Goal: Obtain resource: Obtain resource

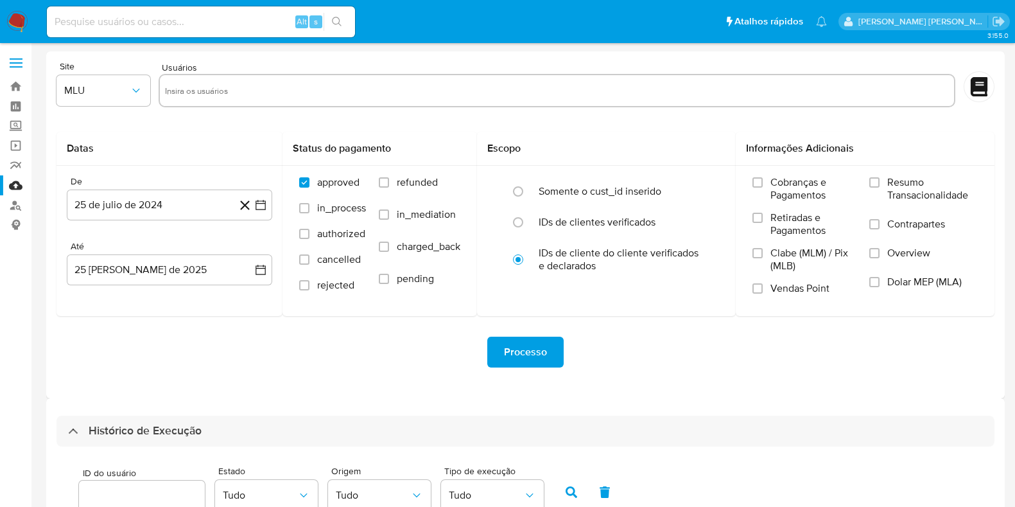
select select "10"
click at [19, 84] on link "Bandeja" at bounding box center [76, 86] width 153 height 20
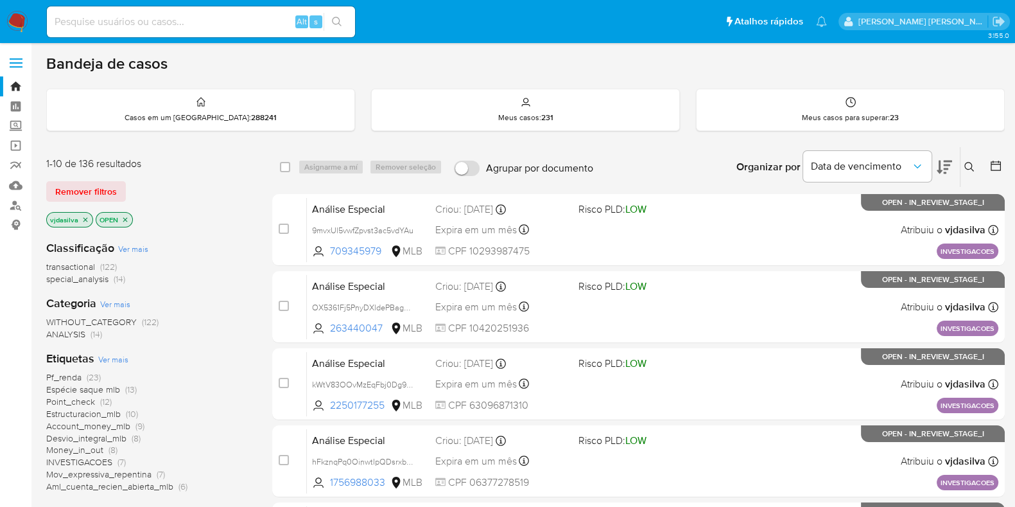
click at [114, 356] on span "Ver mais" at bounding box center [113, 359] width 30 height 12
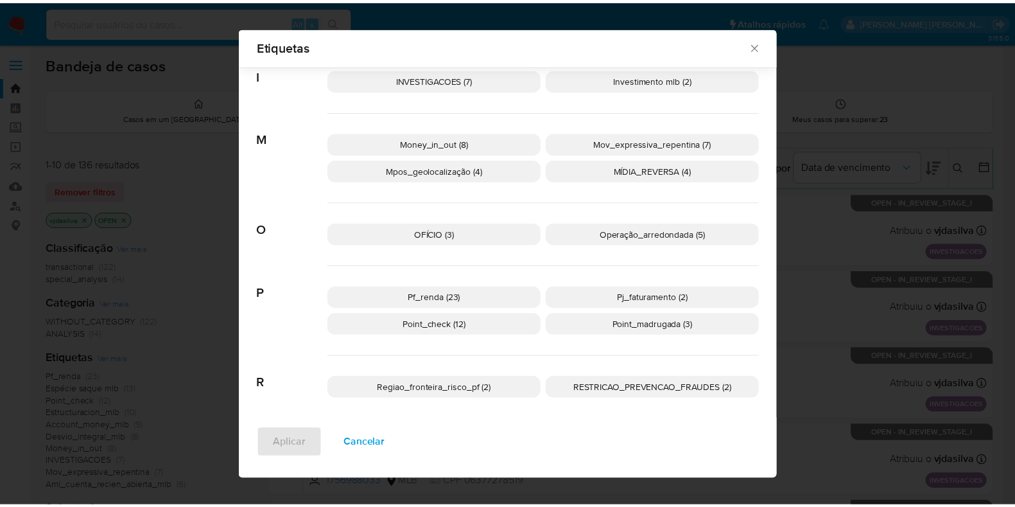
scroll to position [508, 0]
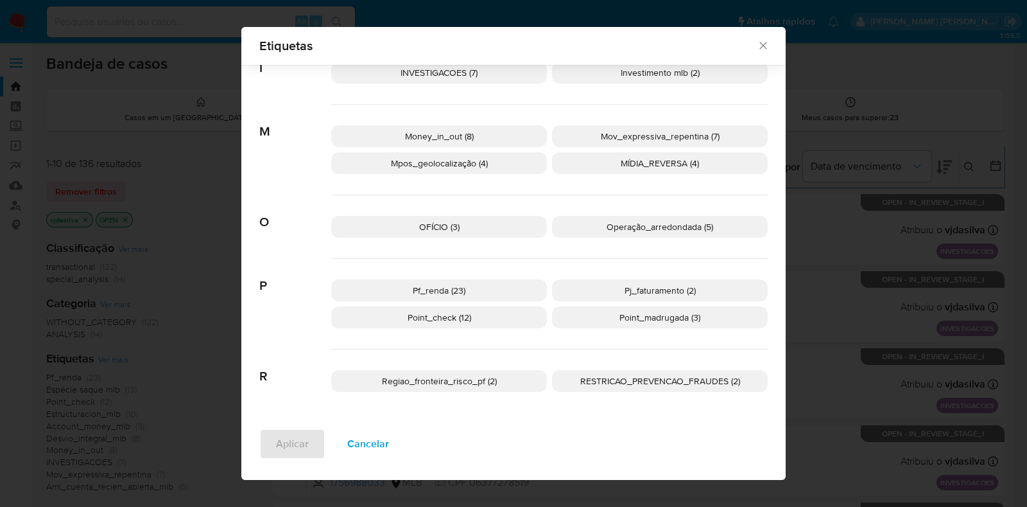
click at [454, 290] on span "Pf_renda (23)" at bounding box center [439, 290] width 53 height 13
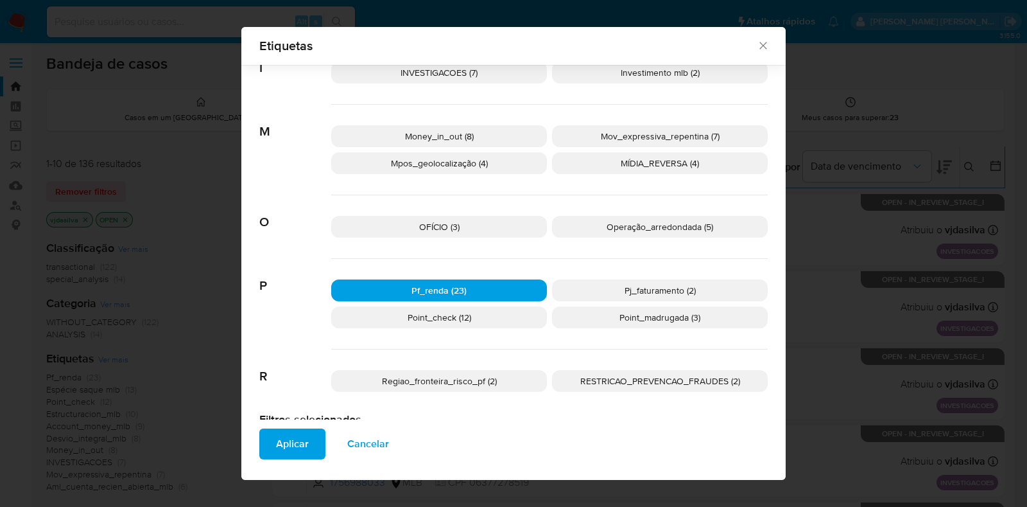
click at [300, 438] on span "Aplicar" at bounding box center [292, 443] width 33 height 28
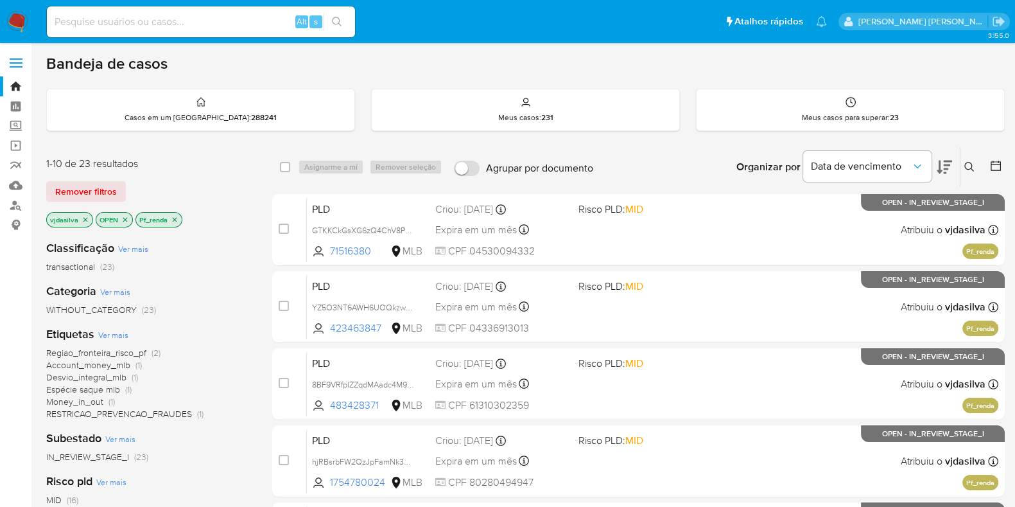
click at [942, 168] on icon at bounding box center [944, 166] width 15 height 15
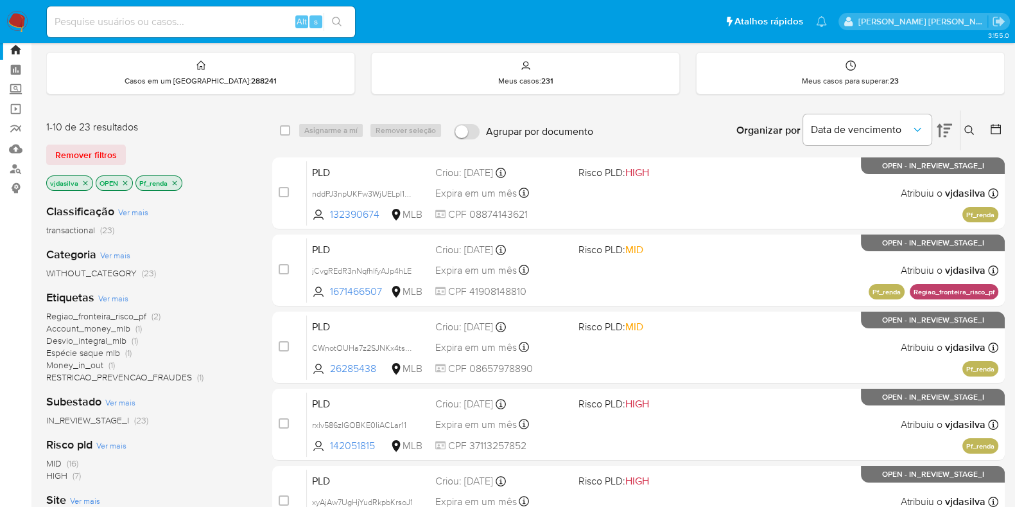
scroll to position [56, 0]
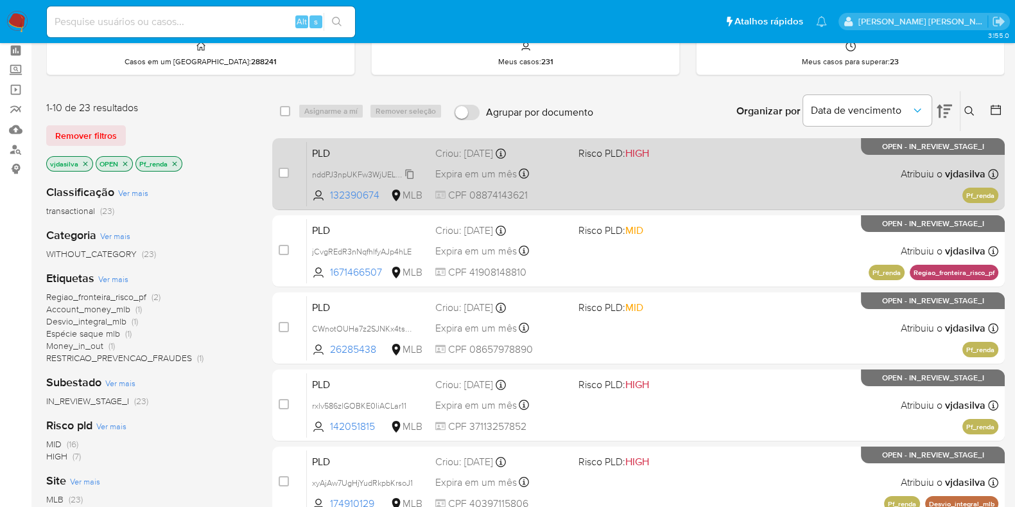
click at [408, 173] on span "nddPJ3npUKFw3WjUELpI1A8i" at bounding box center [364, 173] width 104 height 14
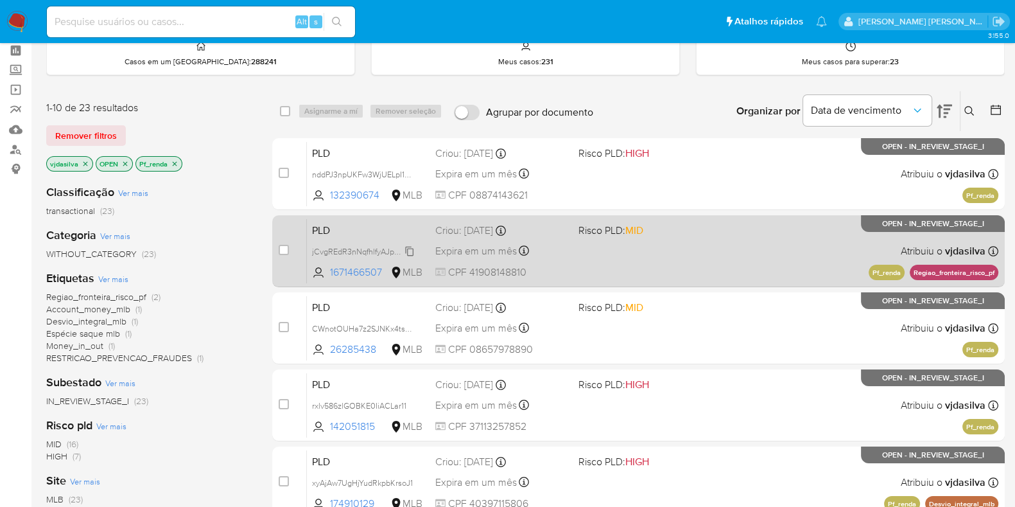
click at [414, 251] on icon at bounding box center [409, 251] width 10 height 10
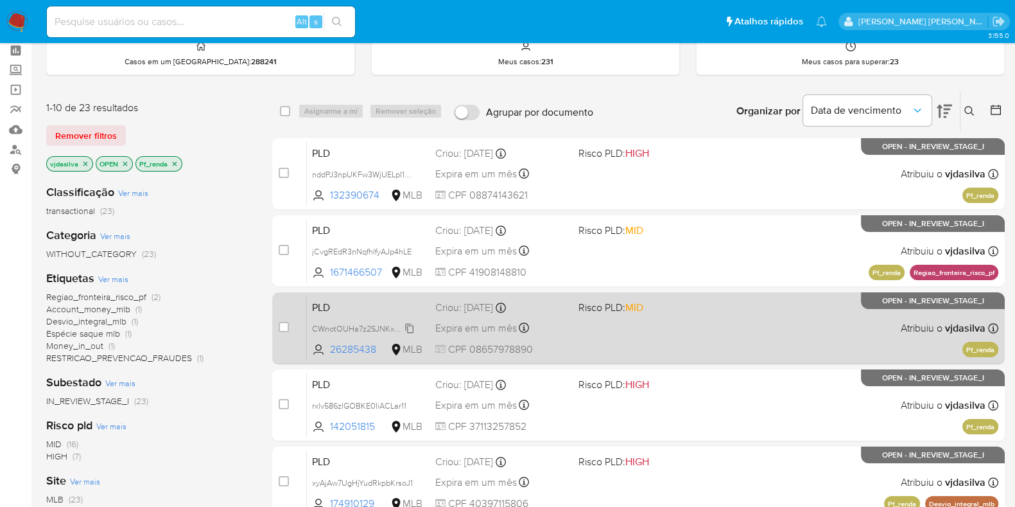
click at [412, 327] on span "CWnotOUHa7z2SJNKx4tsU7DX" at bounding box center [369, 327] width 114 height 14
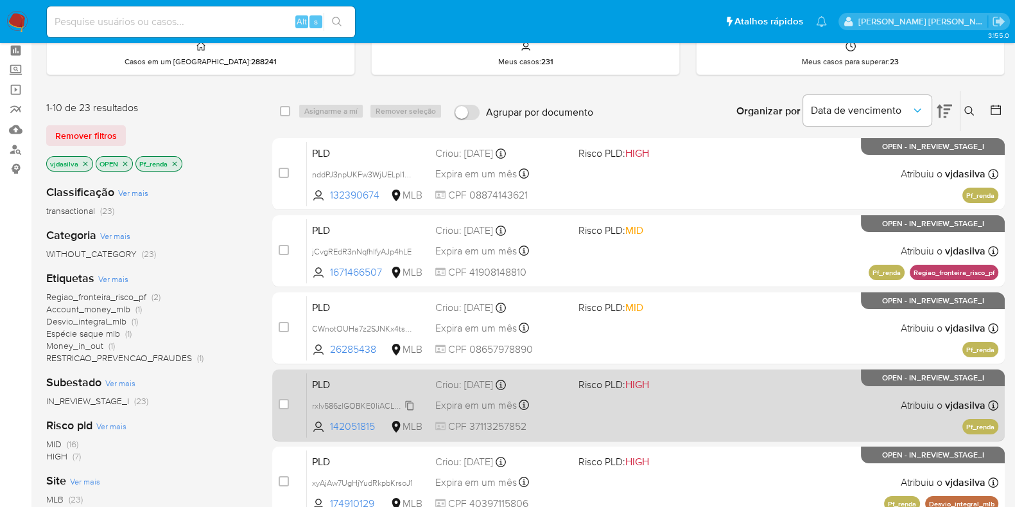
click at [408, 403] on icon at bounding box center [409, 405] width 10 height 10
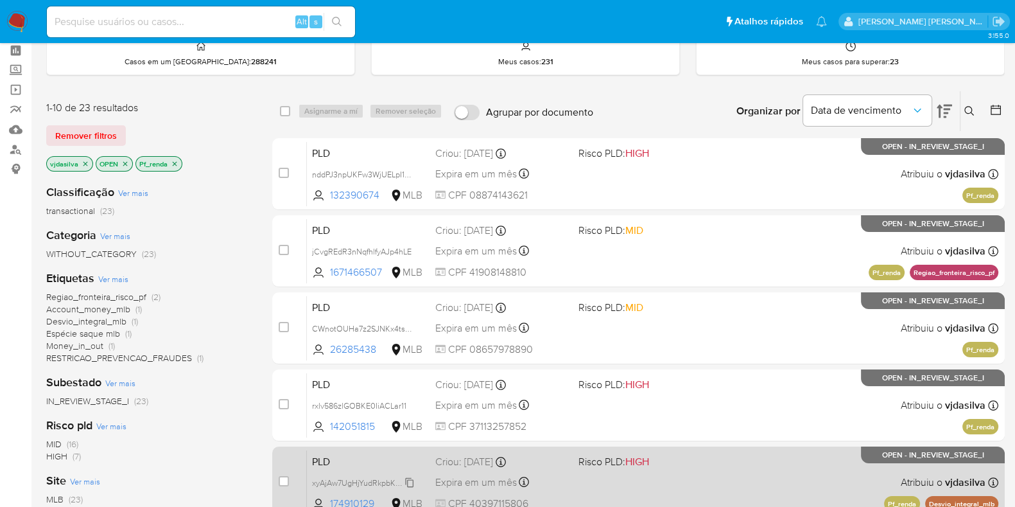
click at [410, 478] on span "xyAjAw7UgHjYudRkpbKrsoJ1" at bounding box center [362, 481] width 101 height 14
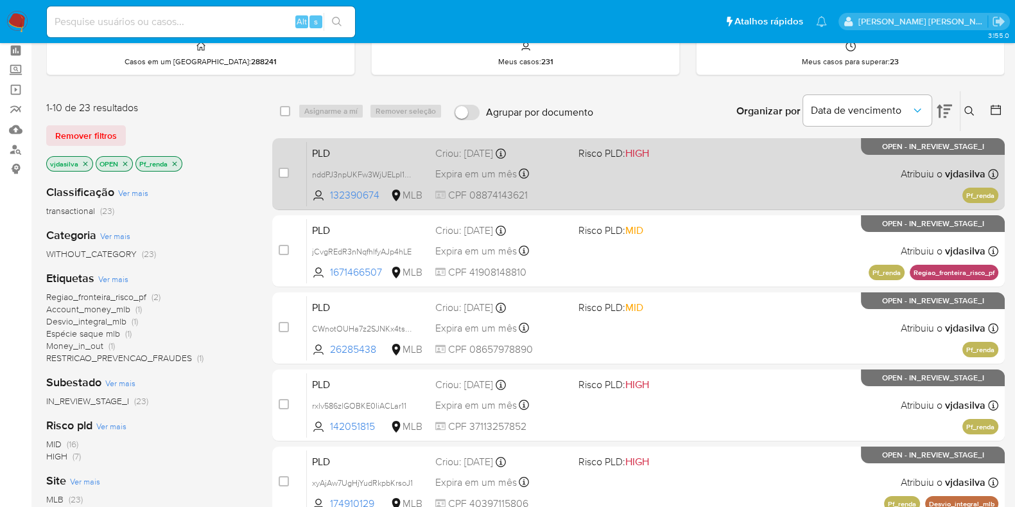
click at [744, 187] on div "PLD nddPJ3npUKFw3WjUELpI1A8i 132390674 MLB Risco PLD: HIGH Criou: 12/08/2025 Cr…" at bounding box center [652, 173] width 691 height 65
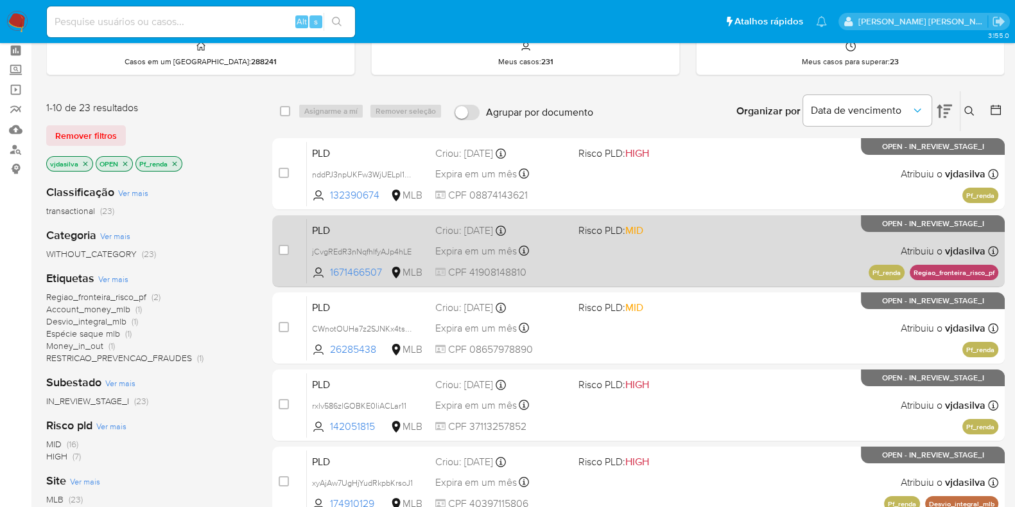
click at [713, 260] on div "PLD jCvgREdR3nNqfhlfyAJp4hLE 1671466507 MLB Risco PLD: MID Criou: 12/08/2025 Cr…" at bounding box center [652, 250] width 691 height 65
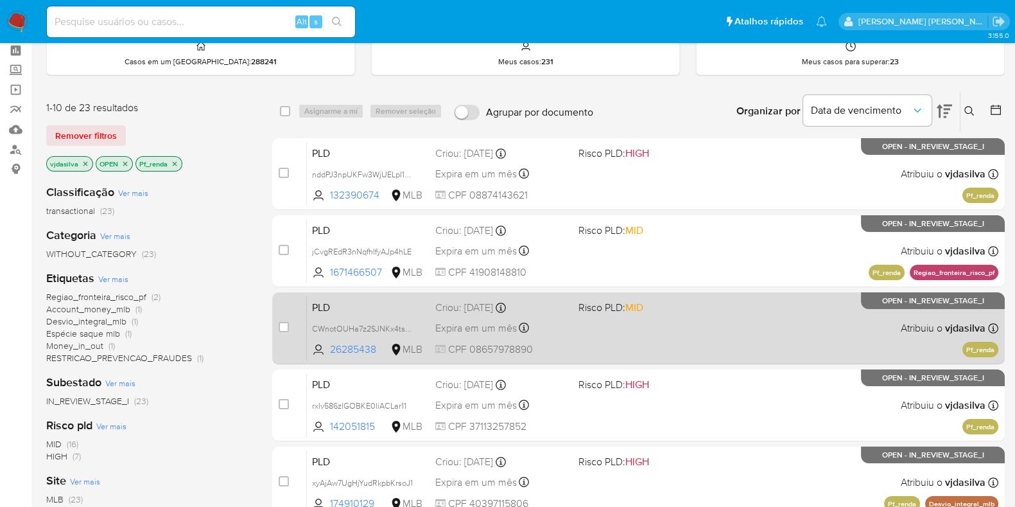
click at [706, 326] on div "PLD CWnotOUHa7z2SJNKx4tsU7DX 26285438 MLB Risco PLD: MID Criou: 12/08/2025 Crio…" at bounding box center [652, 327] width 691 height 65
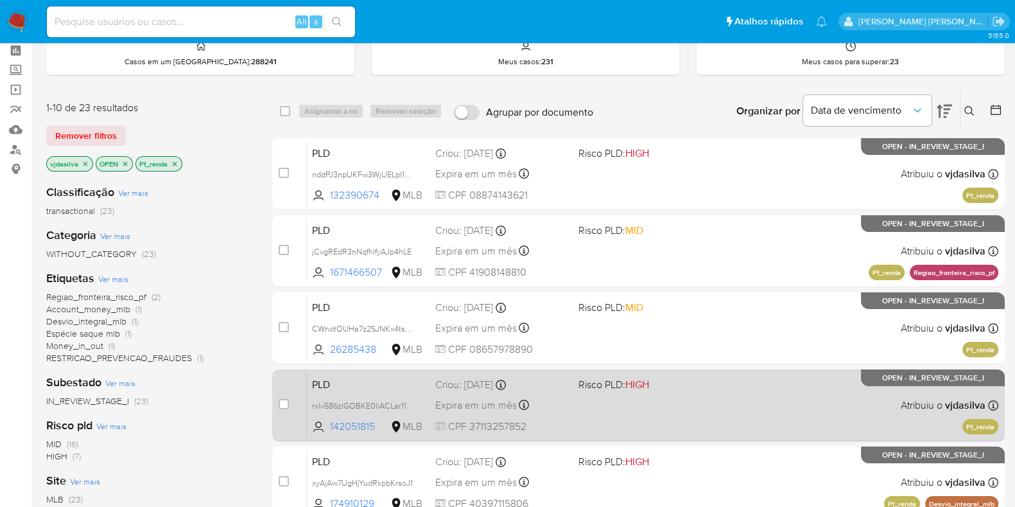
click at [735, 413] on div "PLD rxlv586zlGOBKE0IiACLar11 142051815 MLB Risco PLD: HIGH Criou: 12/08/2025 Cr…" at bounding box center [652, 404] width 691 height 65
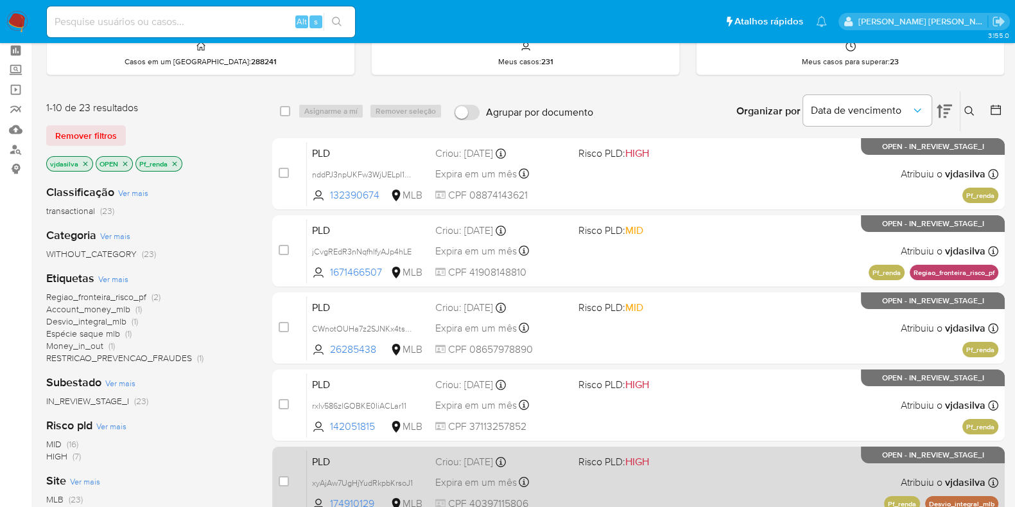
click at [732, 472] on div "PLD xyAjAw7UgHjYudRkpbKrsoJ1 174910129 MLB Risco PLD: HIGH Criou: 12/08/2025 Cr…" at bounding box center [652, 481] width 691 height 65
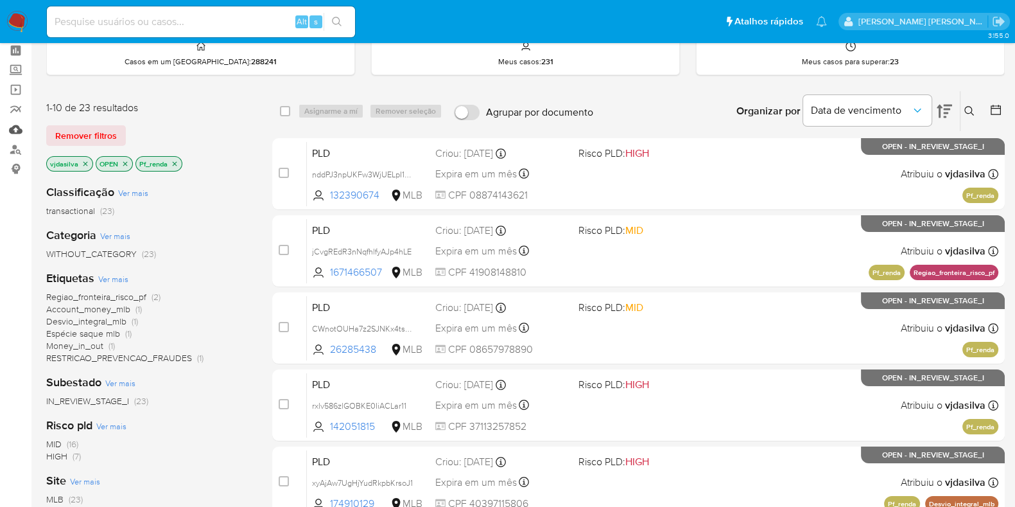
click at [17, 133] on link "Mulan" at bounding box center [76, 129] width 153 height 20
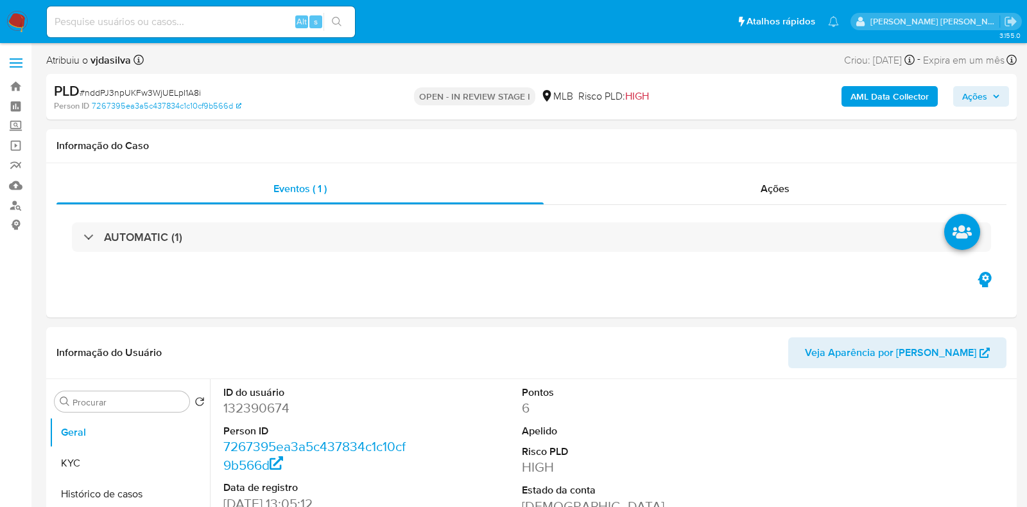
select select "10"
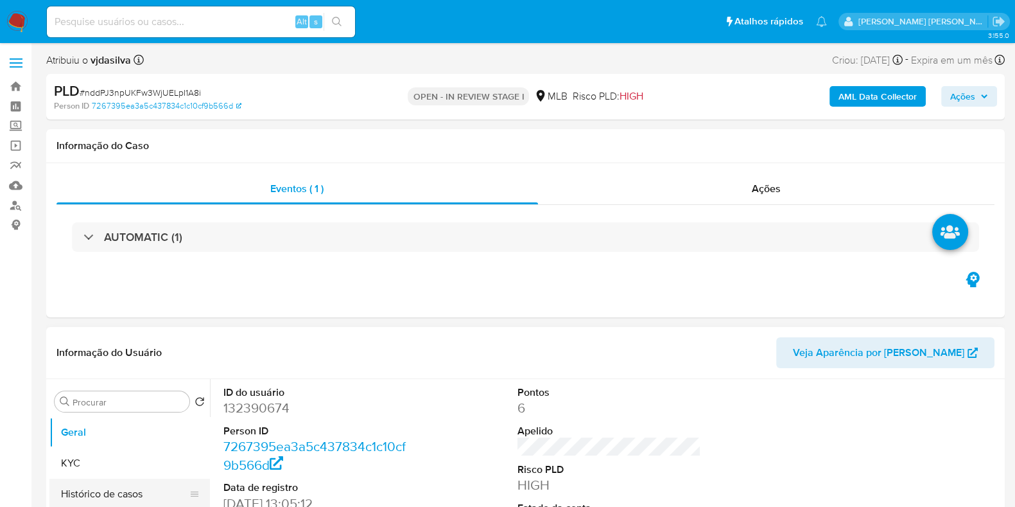
click at [100, 487] on button "Histórico de casos" at bounding box center [124, 493] width 150 height 31
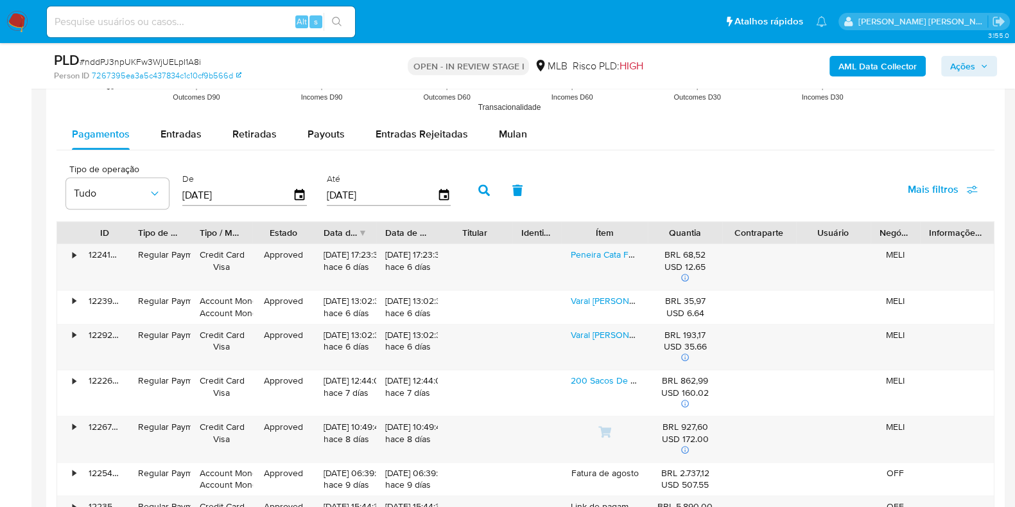
scroll to position [1323, 0]
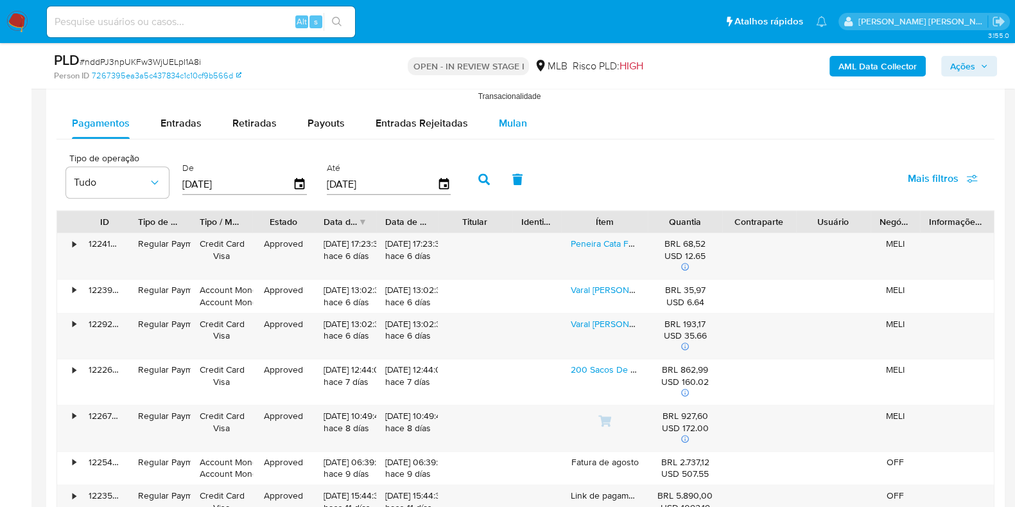
click at [499, 125] on span "Mulan" at bounding box center [513, 123] width 28 height 15
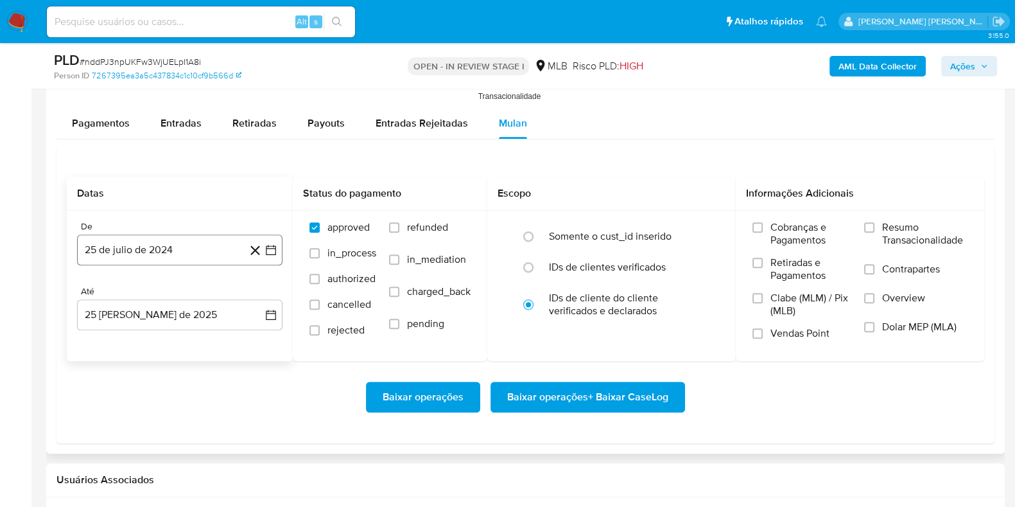
click at [169, 237] on button "25 de julio de 2024" at bounding box center [179, 249] width 205 height 31
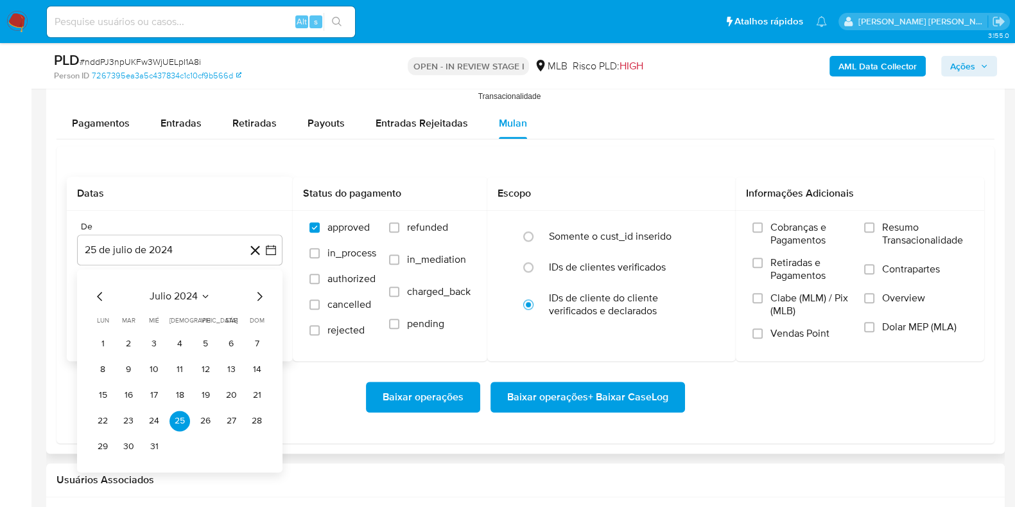
click at [196, 294] on span "julio 2024" at bounding box center [174, 296] width 48 height 13
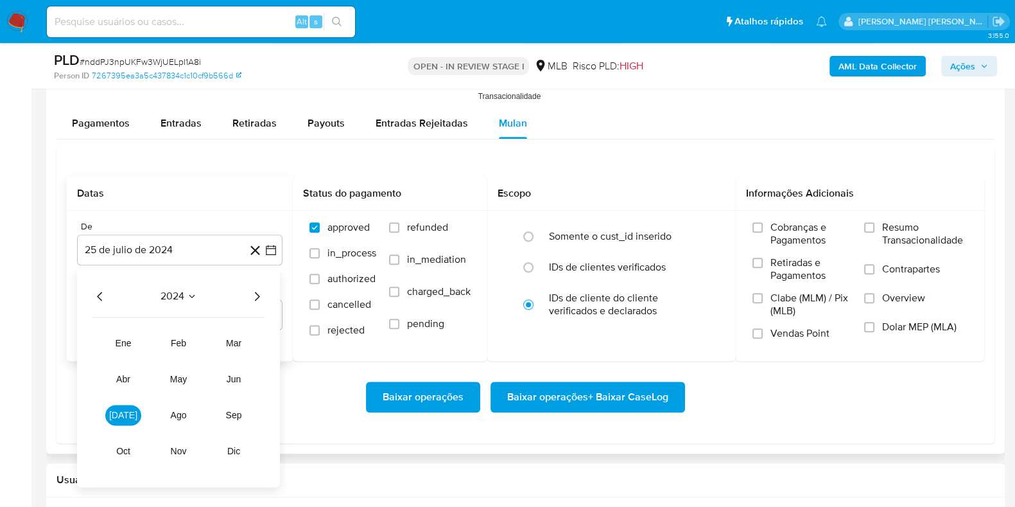
click at [260, 299] on icon "Año siguiente" at bounding box center [256, 295] width 15 height 15
click at [130, 412] on button "[DATE]" at bounding box center [123, 414] width 36 height 21
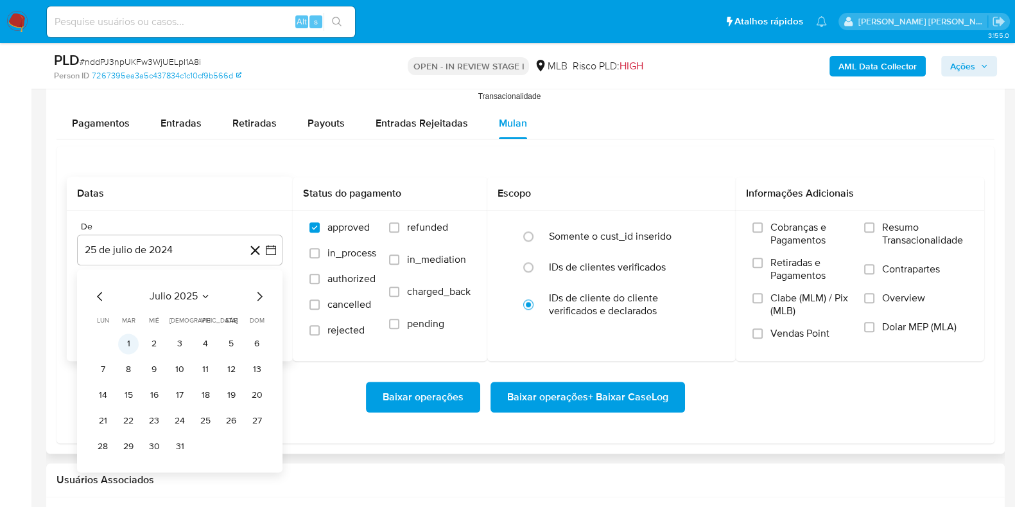
click at [134, 343] on button "1" at bounding box center [128, 343] width 21 height 21
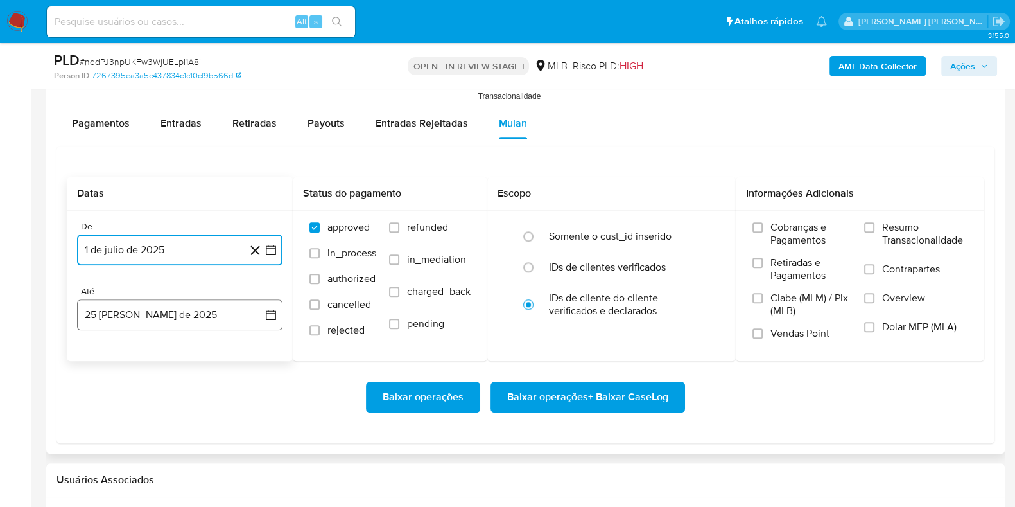
click at [159, 313] on button "[DATE]" at bounding box center [179, 314] width 205 height 31
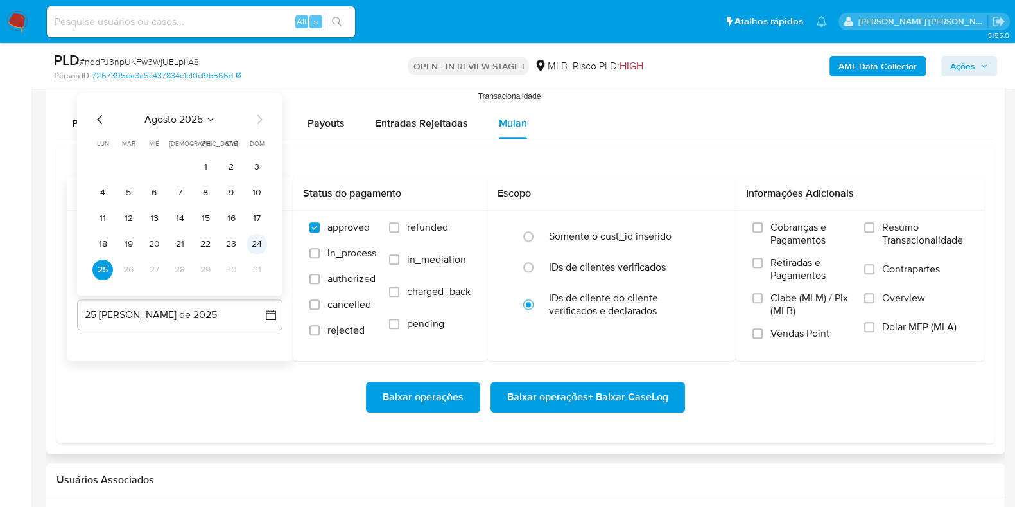
click at [253, 243] on button "24" at bounding box center [257, 244] width 21 height 21
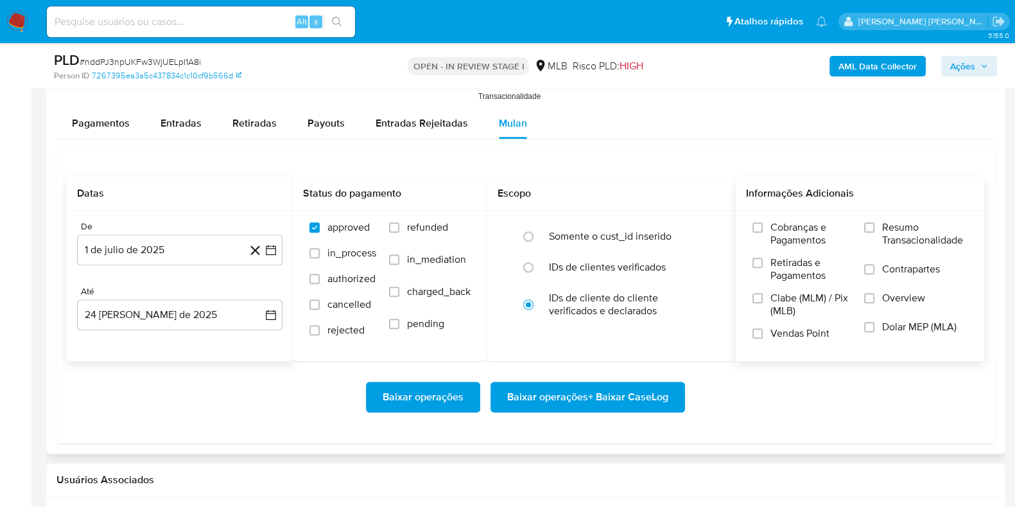
click at [880, 232] on label "Resumo Transacionalidade" at bounding box center [915, 242] width 103 height 42
click at [874, 232] on input "Resumo Transacionalidade" at bounding box center [869, 227] width 10 height 10
click at [880, 272] on label "Contrapartes" at bounding box center [915, 277] width 103 height 29
click at [874, 272] on input "Contrapartes" at bounding box center [869, 269] width 10 height 10
click at [580, 405] on span "Baixar operações + Baixar CaseLog" at bounding box center [587, 397] width 161 height 28
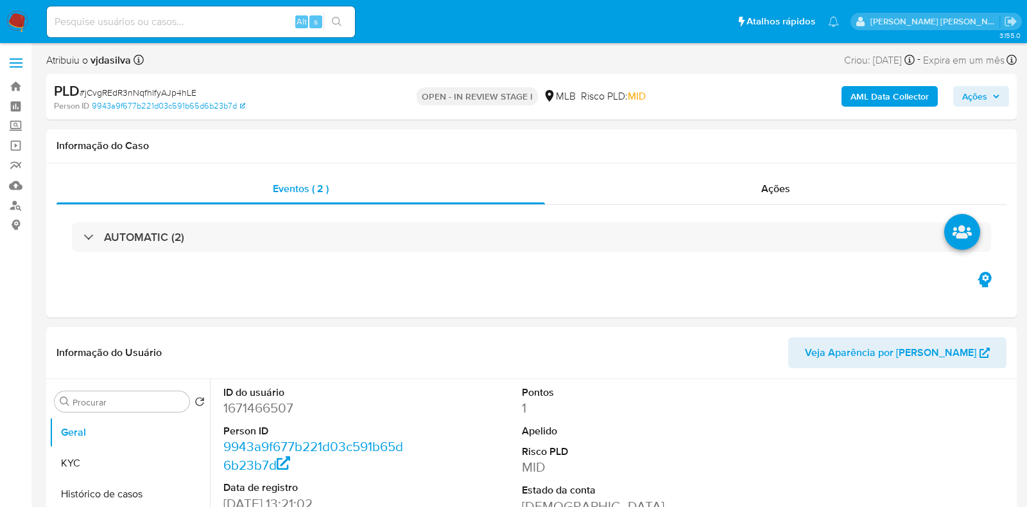
select select "10"
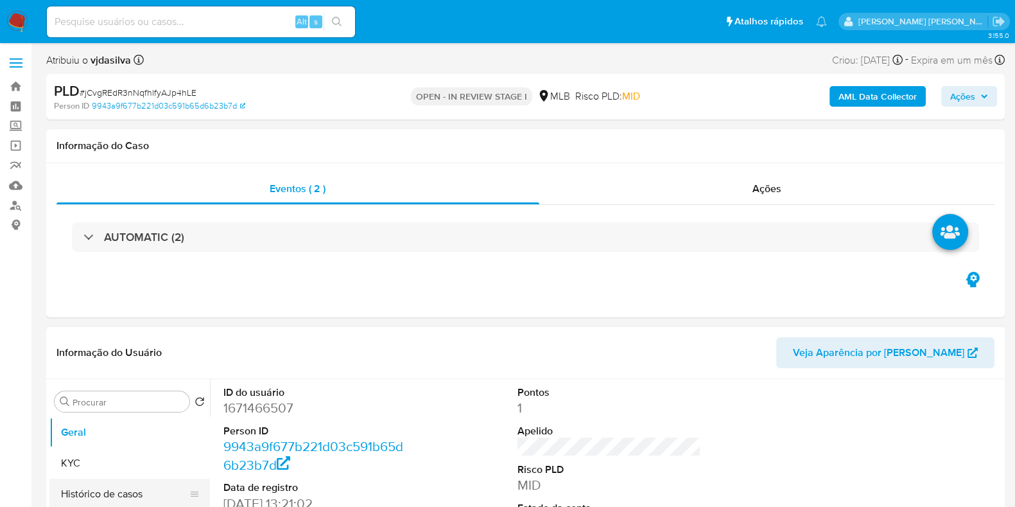
click at [157, 486] on button "Histórico de casos" at bounding box center [124, 493] width 150 height 31
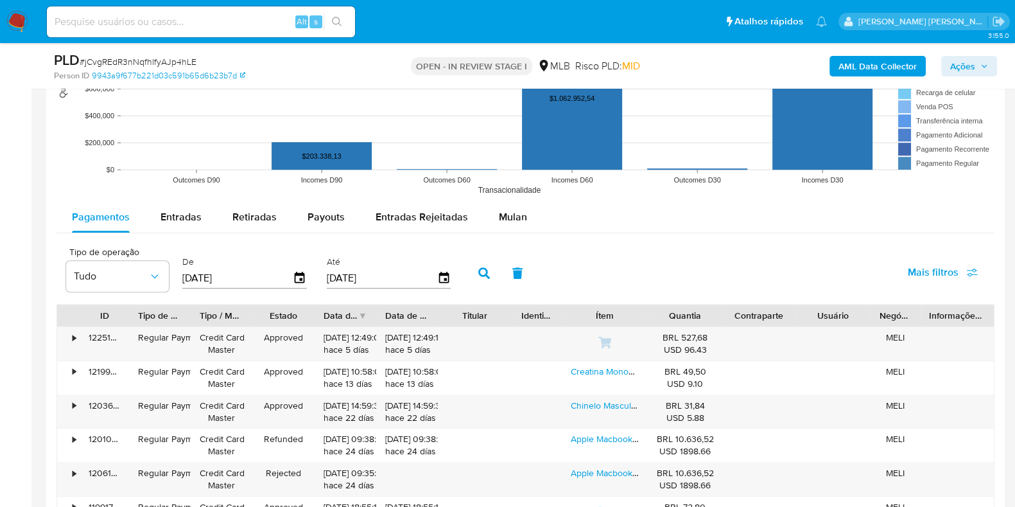
scroll to position [1263, 0]
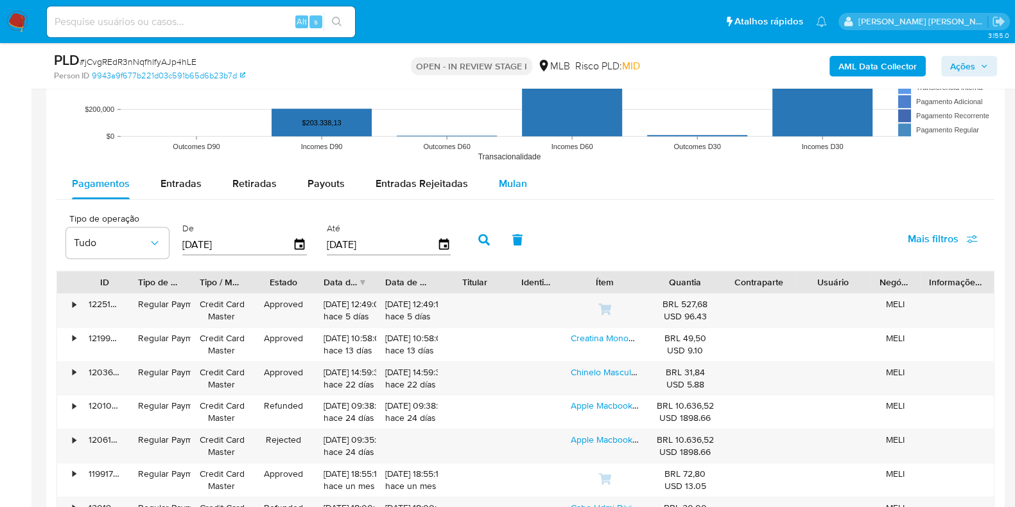
click at [507, 182] on span "Mulan" at bounding box center [513, 183] width 28 height 15
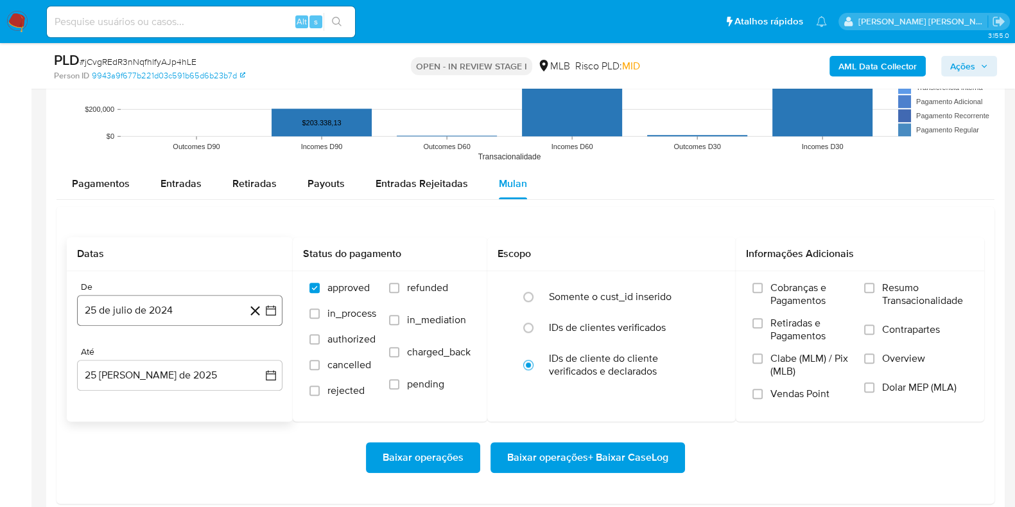
click at [187, 309] on button "25 de julio de 2024" at bounding box center [179, 310] width 205 height 31
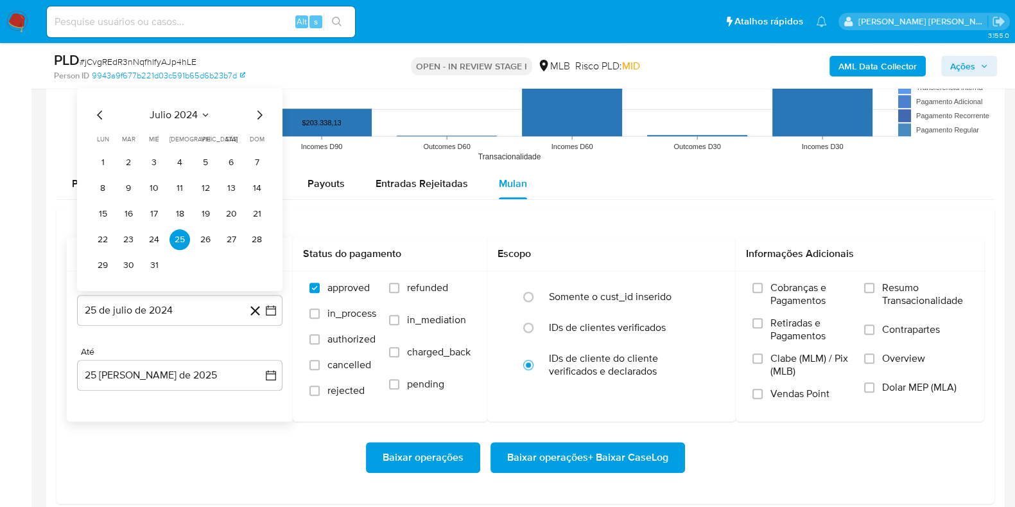
click at [210, 112] on div "julio 2024" at bounding box center [179, 114] width 175 height 15
click at [194, 110] on span "julio 2024" at bounding box center [174, 114] width 48 height 13
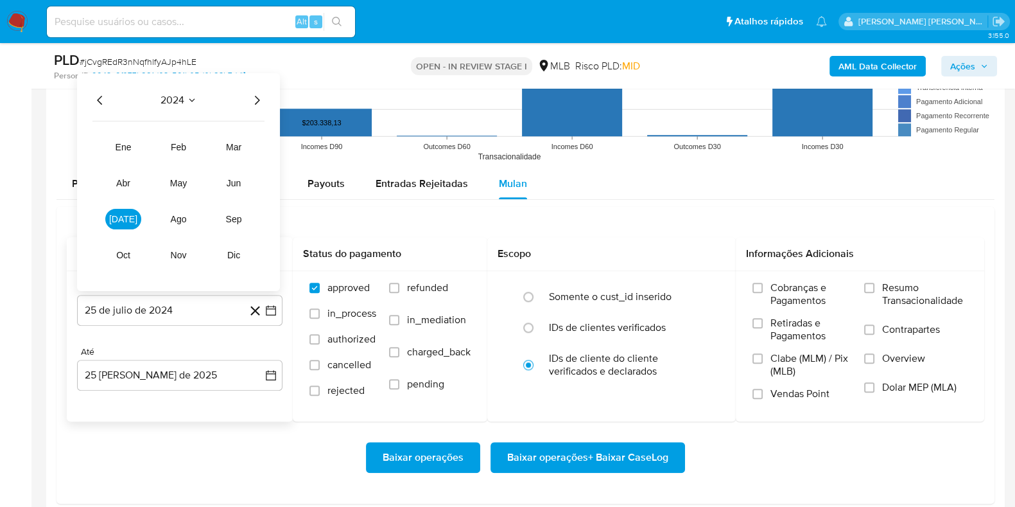
click at [259, 100] on icon "Año siguiente" at bounding box center [256, 99] width 15 height 15
click at [121, 222] on span "[DATE]" at bounding box center [123, 219] width 28 height 10
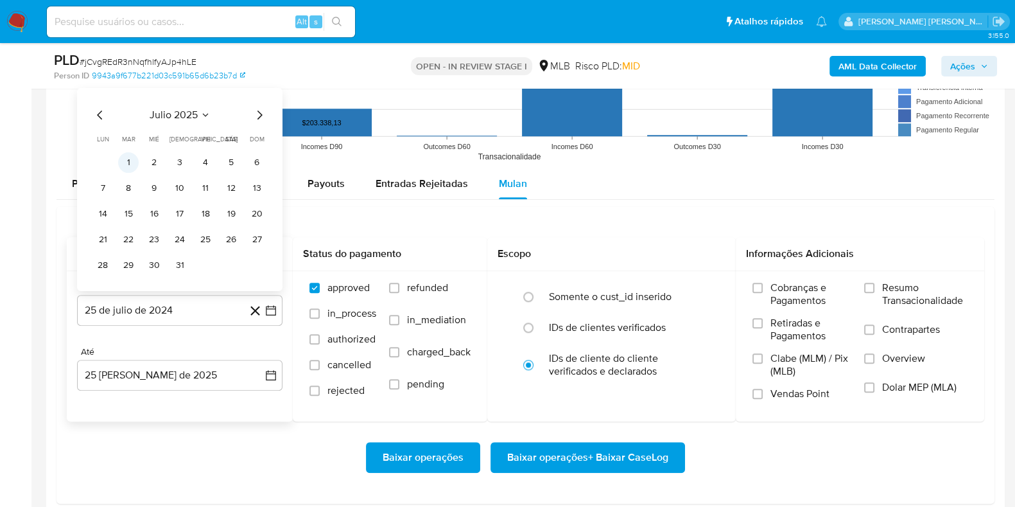
click at [132, 161] on button "1" at bounding box center [128, 162] width 21 height 21
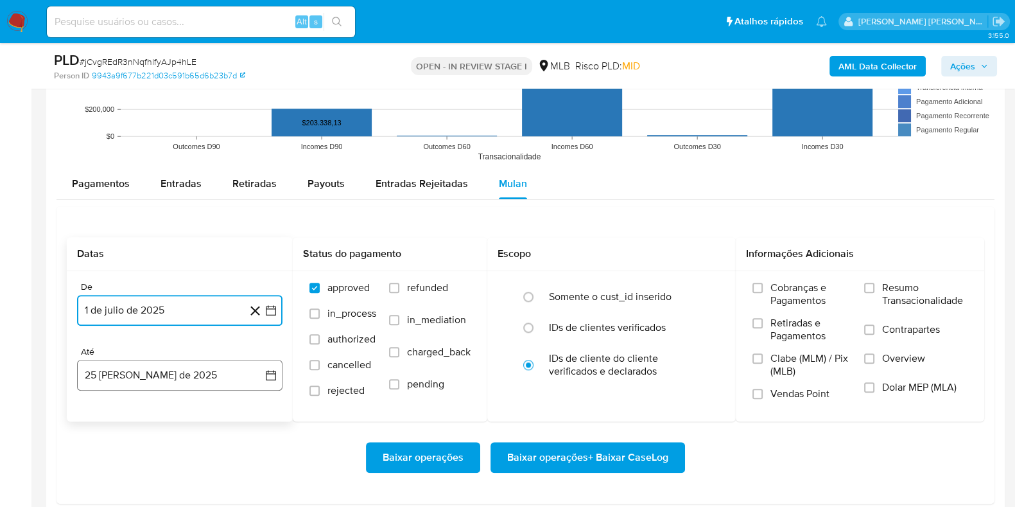
click at [179, 370] on button "25 [PERSON_NAME] de 2025" at bounding box center [179, 375] width 205 height 31
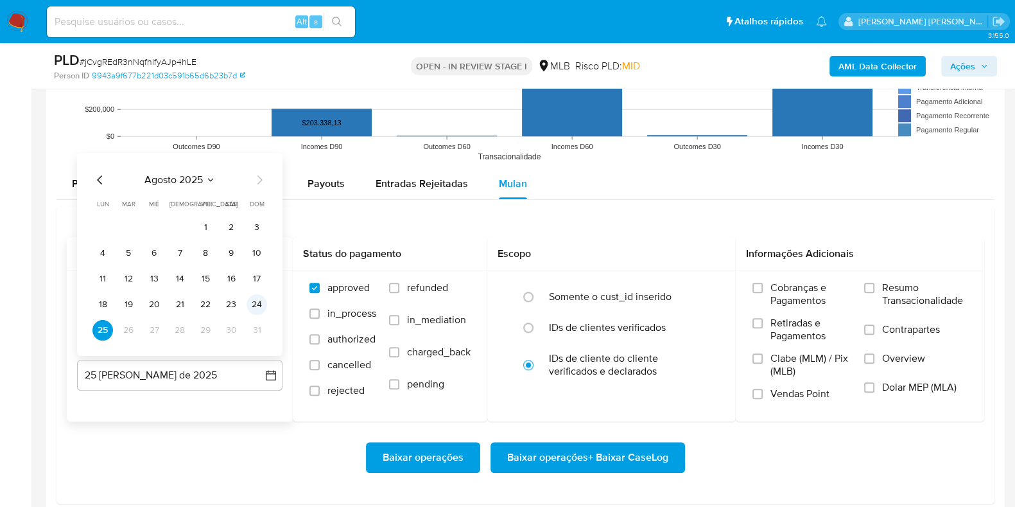
click at [259, 304] on button "24" at bounding box center [257, 304] width 21 height 21
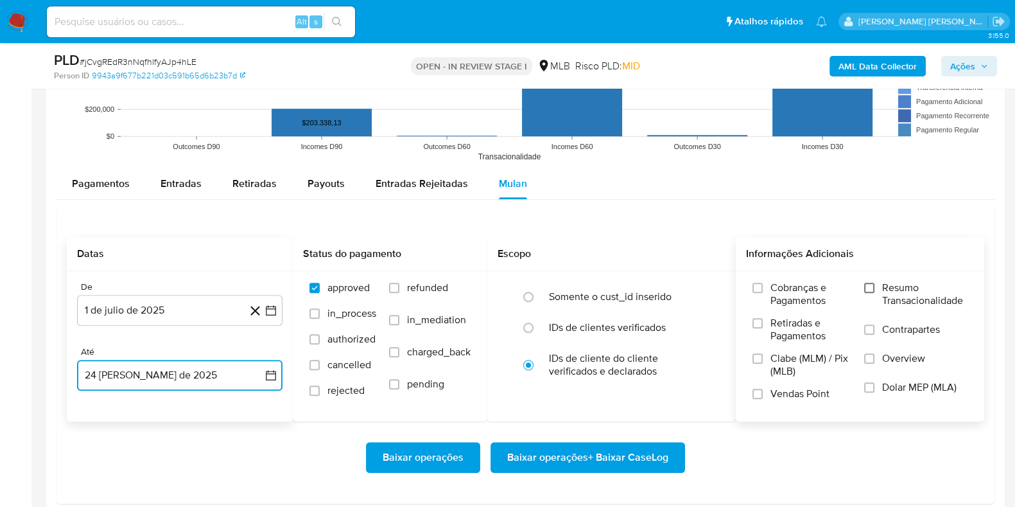
click at [873, 290] on input "Resumo Transacionalidade" at bounding box center [869, 287] width 10 height 10
click at [878, 334] on label "Contrapartes" at bounding box center [915, 337] width 103 height 29
click at [874, 334] on input "Contrapartes" at bounding box center [869, 329] width 10 height 10
click at [627, 454] on span "Baixar operações + Baixar CaseLog" at bounding box center [587, 457] width 161 height 28
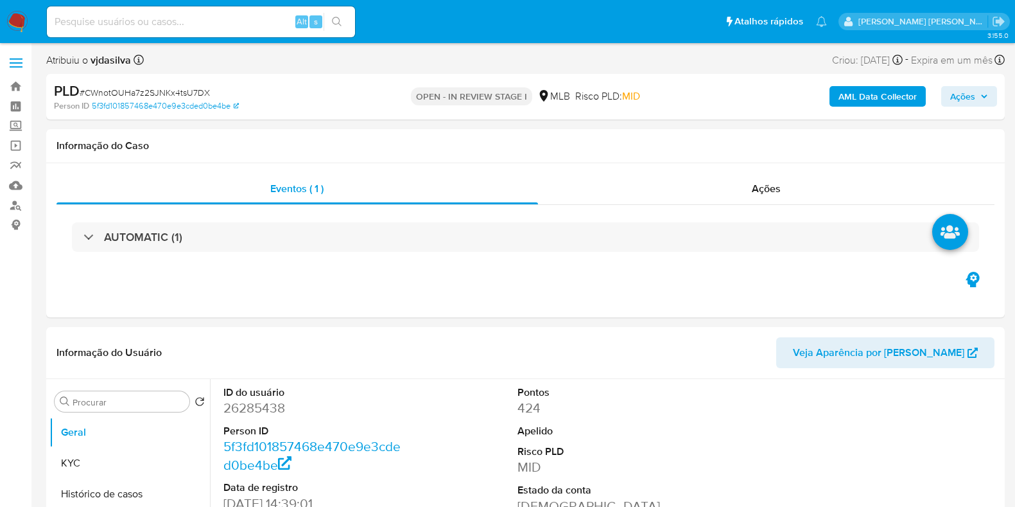
select select "10"
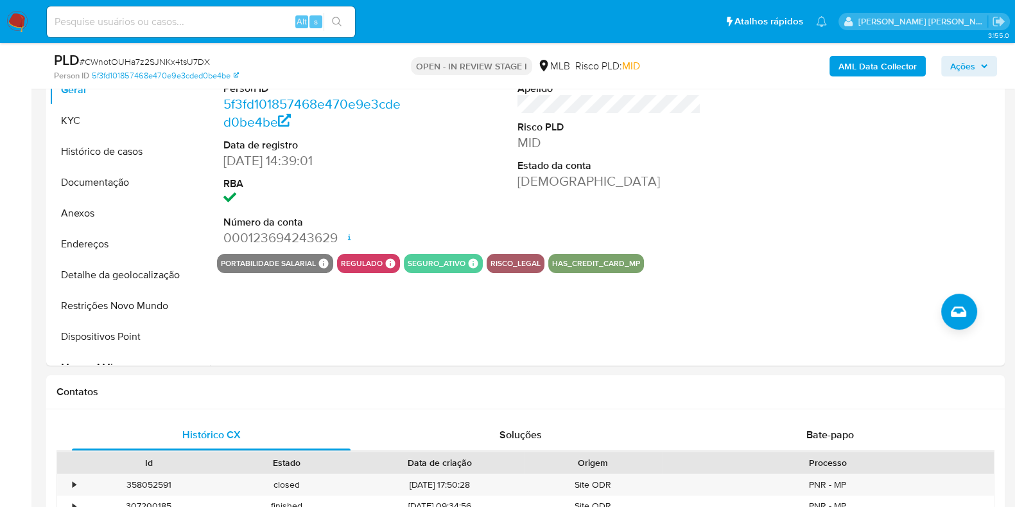
scroll to position [279, 0]
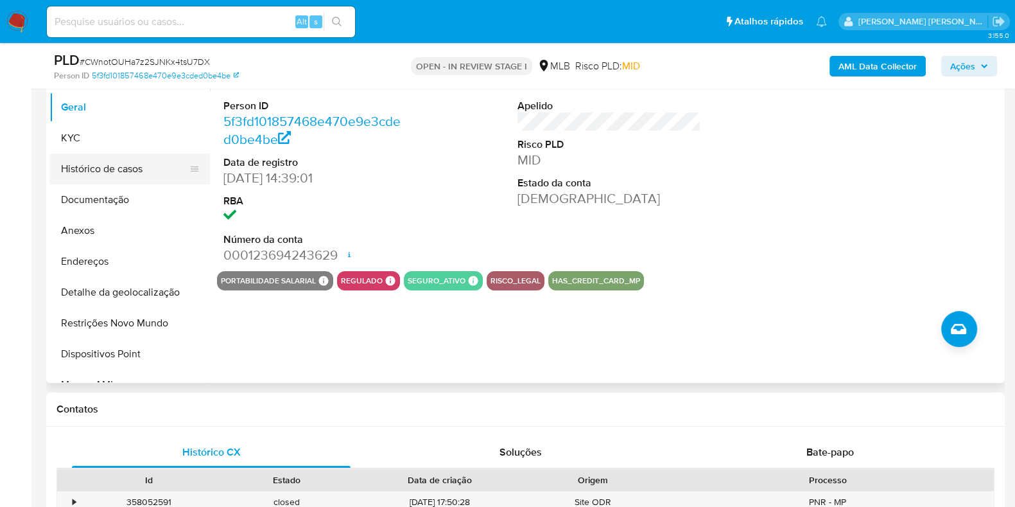
click at [101, 173] on button "Histórico de casos" at bounding box center [124, 168] width 150 height 31
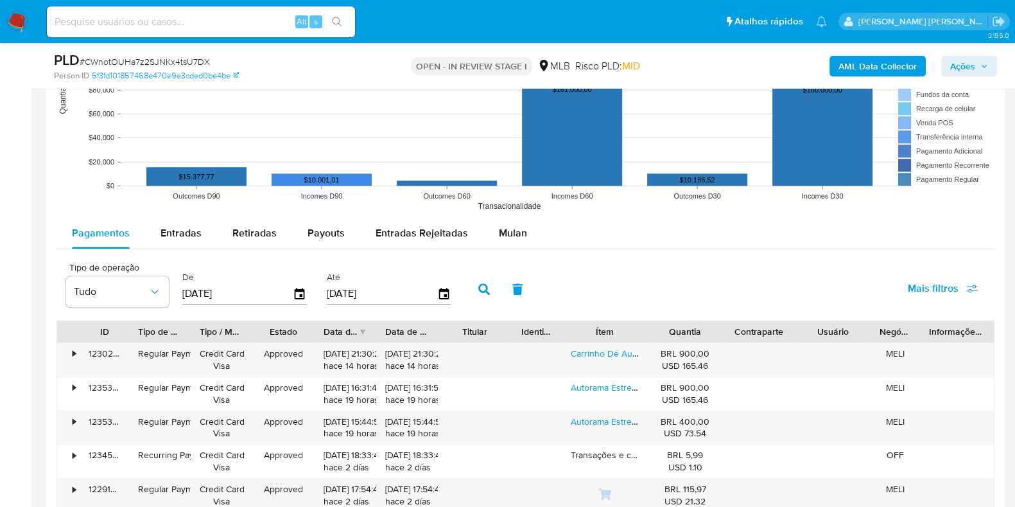
scroll to position [1295, 0]
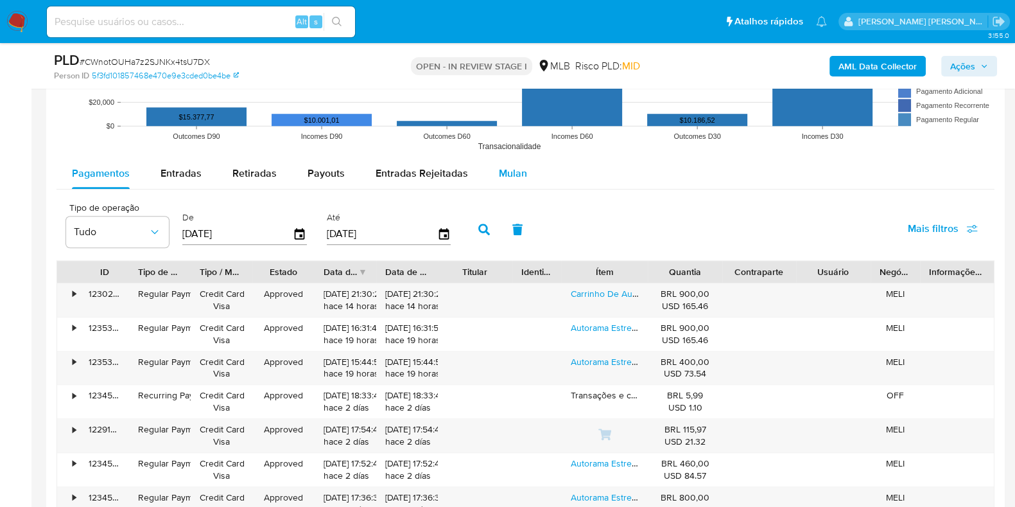
click at [503, 171] on span "Mulan" at bounding box center [513, 173] width 28 height 15
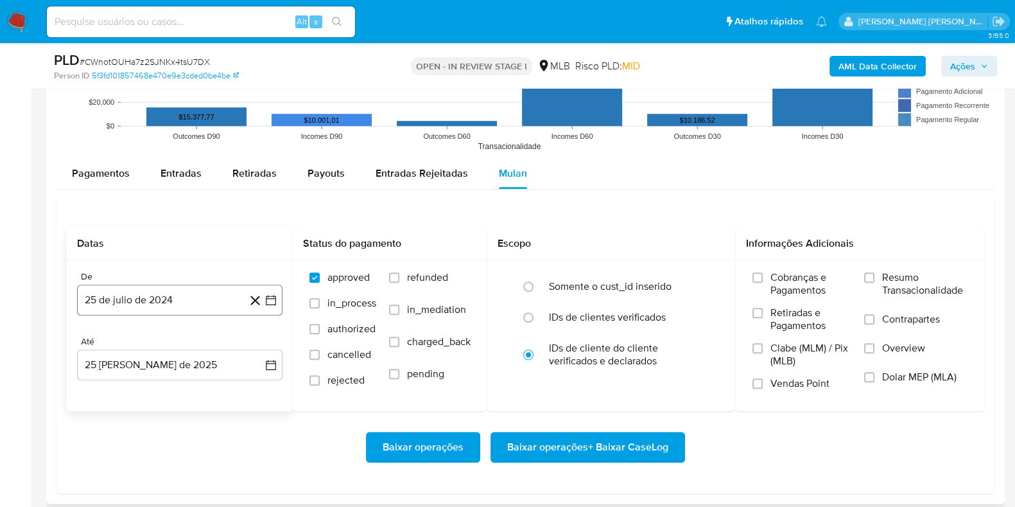
click at [189, 306] on button "25 de julio de 2024" at bounding box center [179, 299] width 205 height 31
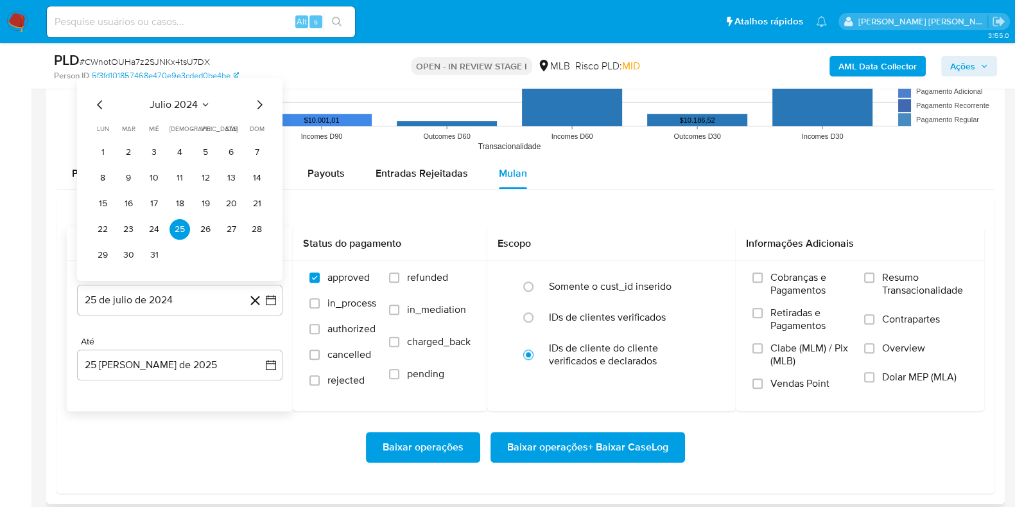
click at [194, 107] on span "julio 2024" at bounding box center [174, 104] width 48 height 13
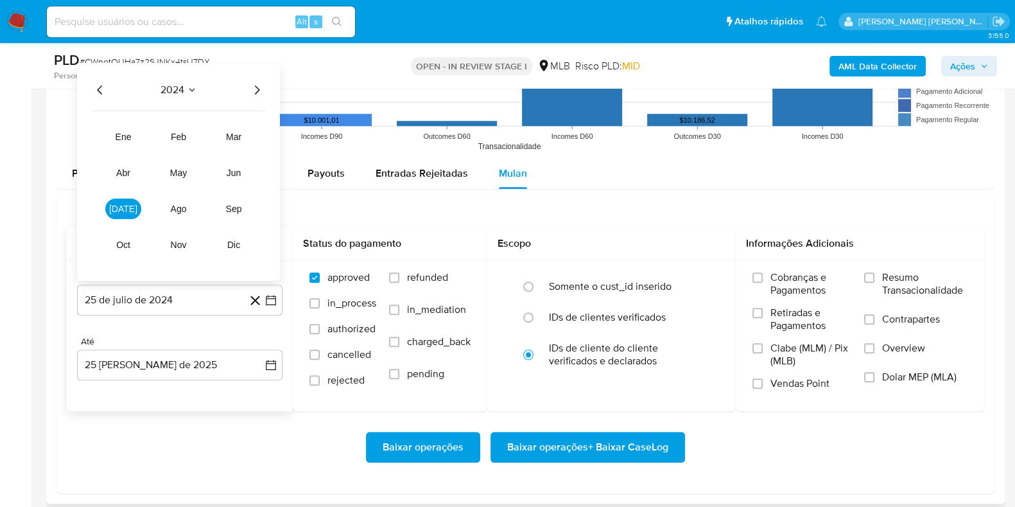
click at [260, 91] on icon "Año siguiente" at bounding box center [256, 89] width 15 height 15
click at [128, 206] on span "[DATE]" at bounding box center [123, 209] width 28 height 10
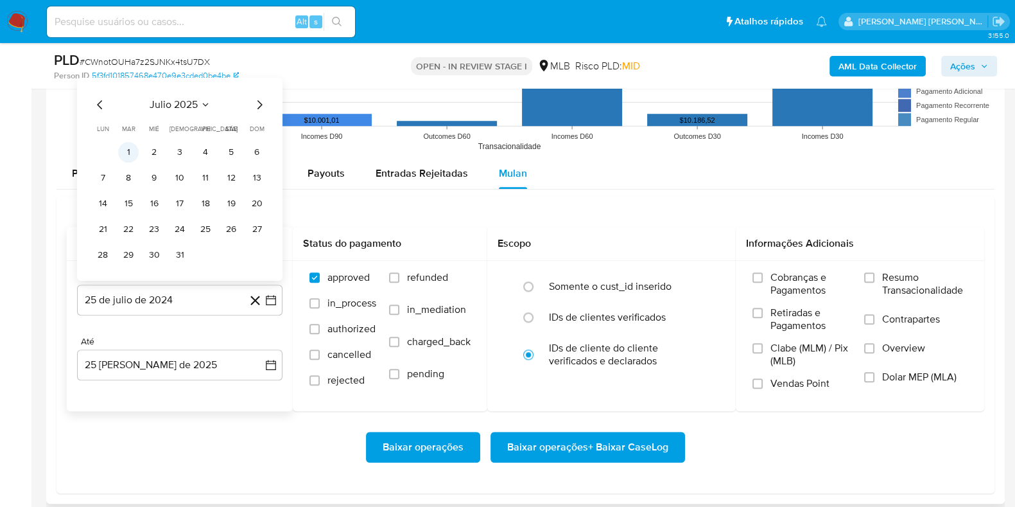
click at [132, 153] on button "1" at bounding box center [128, 152] width 21 height 21
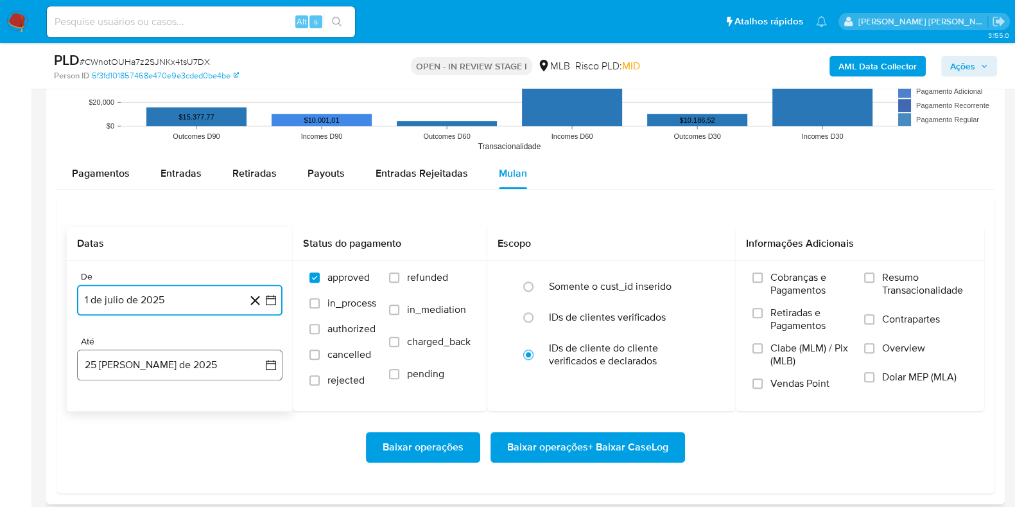
click at [175, 363] on button "[DATE]" at bounding box center [179, 364] width 205 height 31
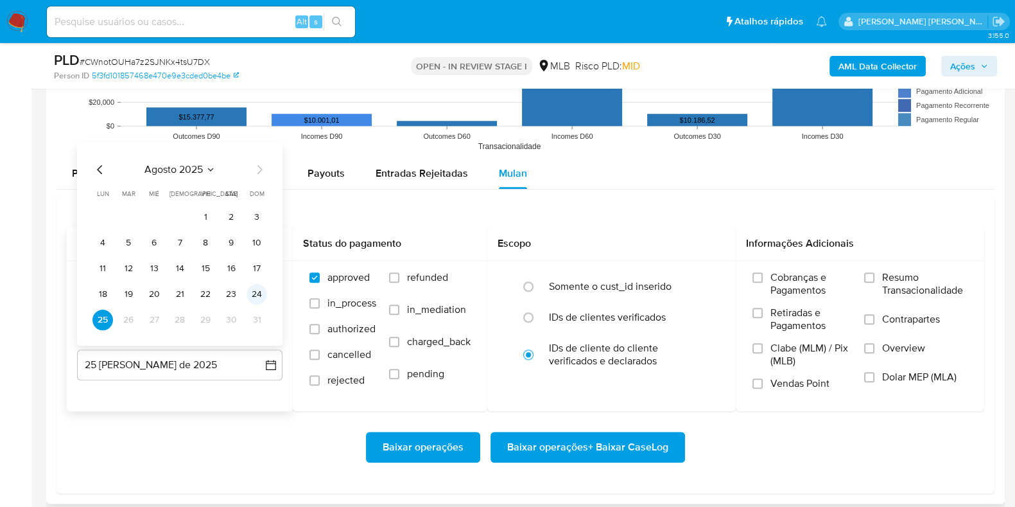
click at [254, 295] on button "24" at bounding box center [257, 294] width 21 height 21
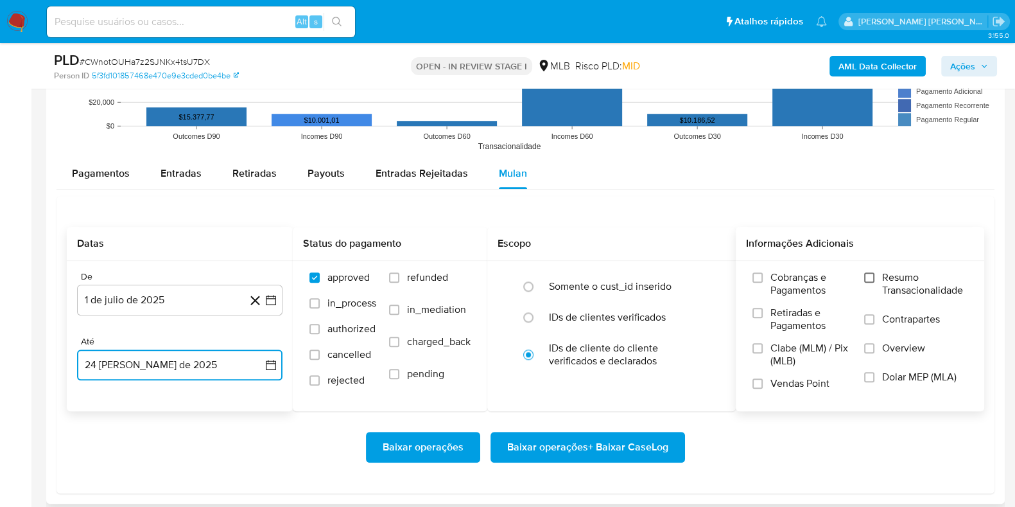
click at [867, 277] on input "Resumo Transacionalidade" at bounding box center [869, 277] width 10 height 10
click at [874, 316] on input "Contrapartes" at bounding box center [869, 319] width 10 height 10
click at [584, 449] on span "Baixar operações + Baixar CaseLog" at bounding box center [587, 447] width 161 height 28
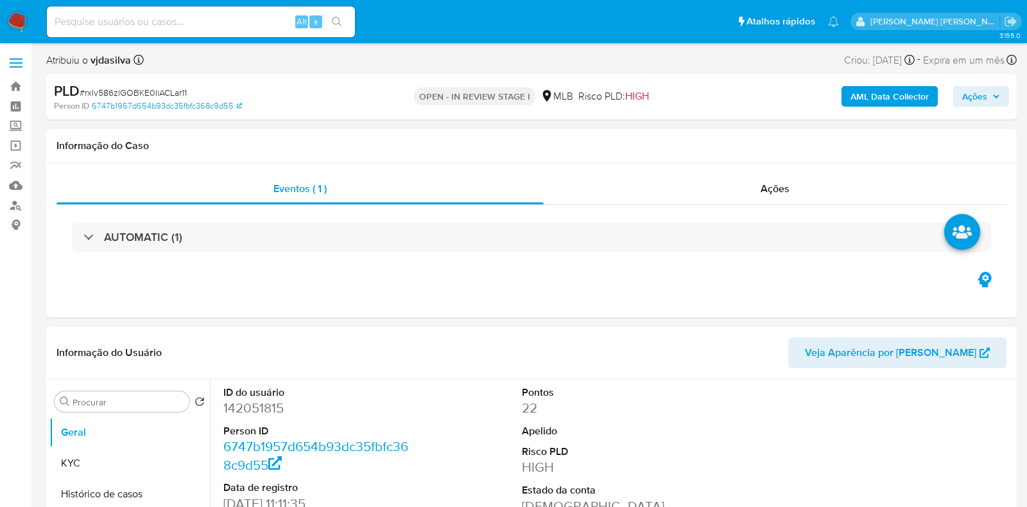
select select "10"
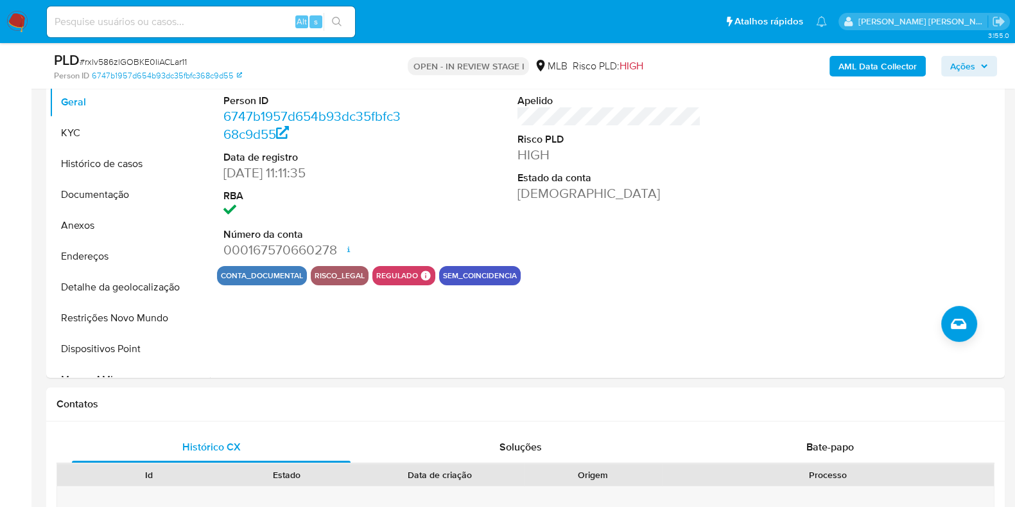
scroll to position [304, 0]
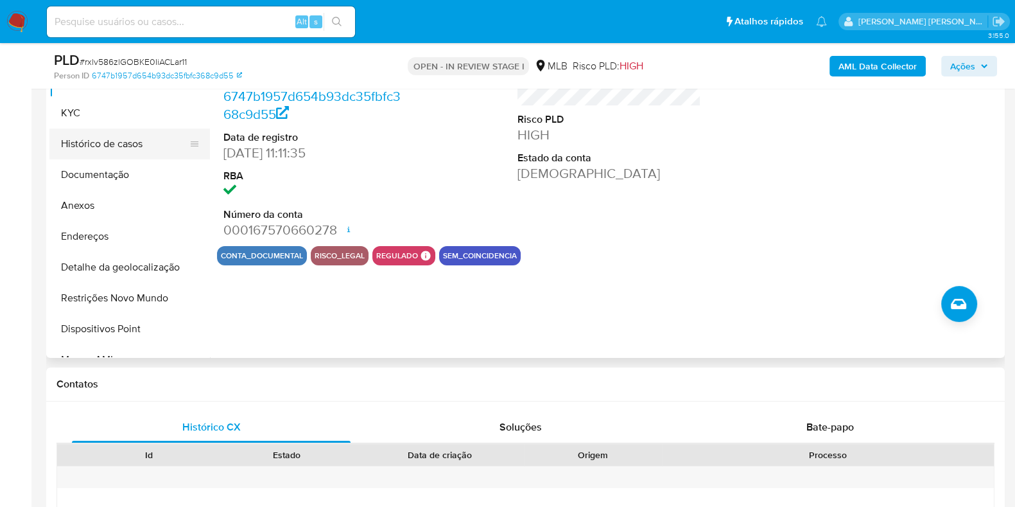
click at [103, 148] on button "Histórico de casos" at bounding box center [124, 143] width 150 height 31
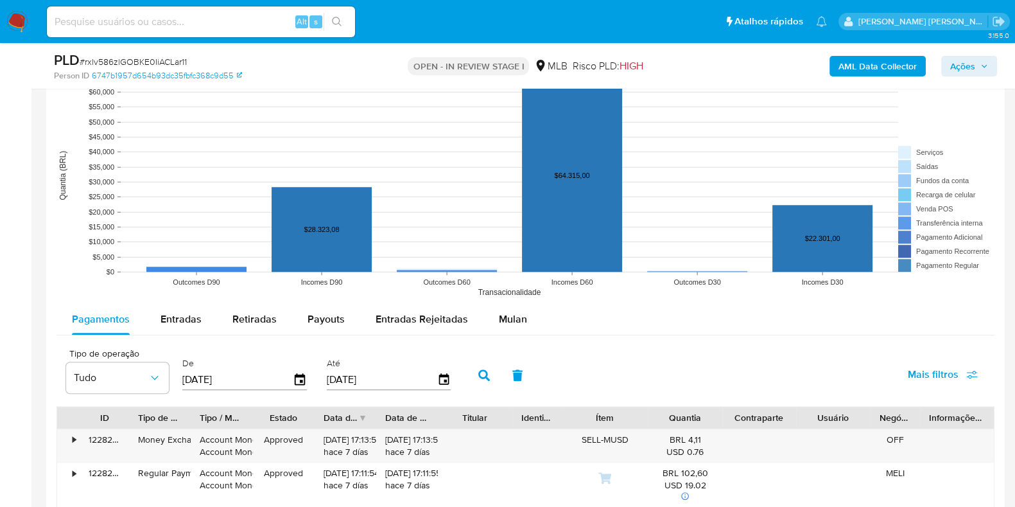
scroll to position [1244, 0]
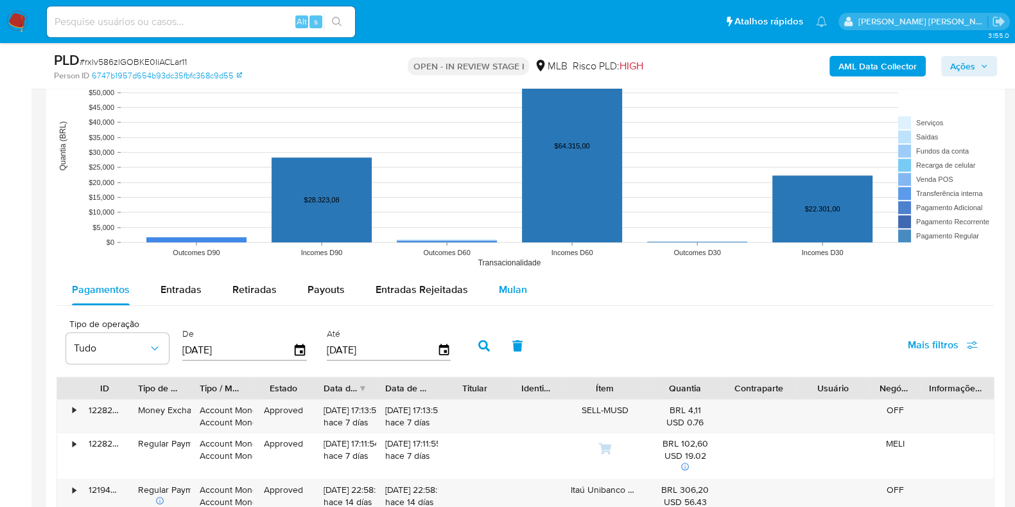
click at [522, 289] on button "Mulan" at bounding box center [512, 289] width 59 height 31
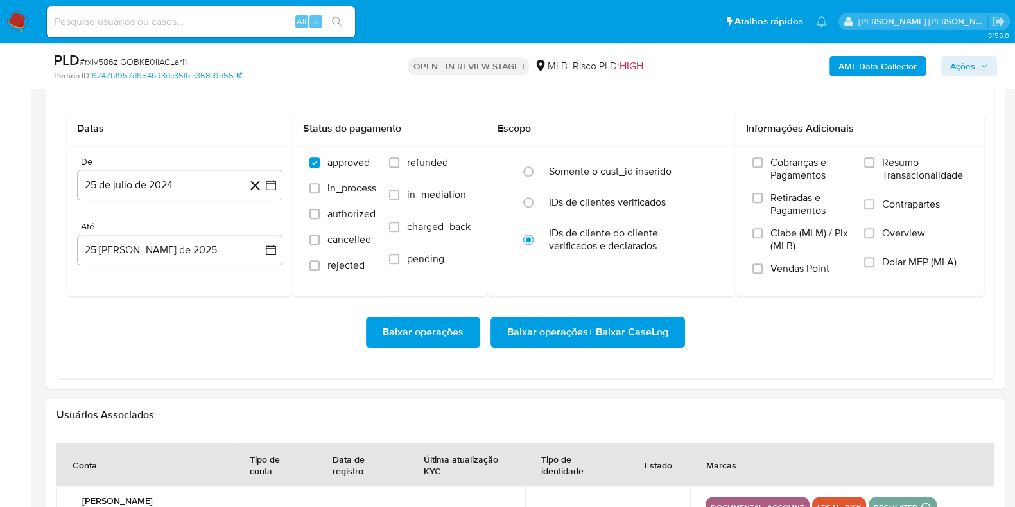
scroll to position [1483, 0]
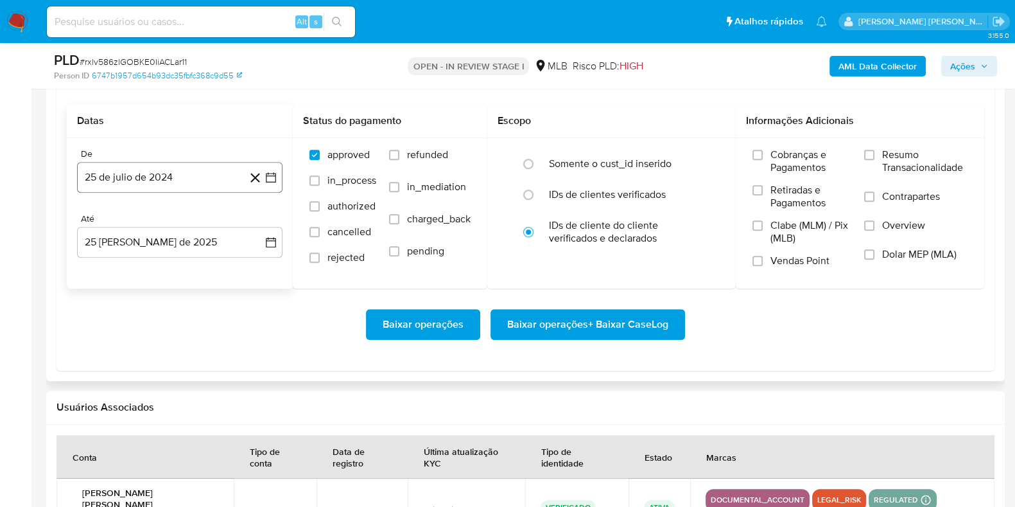
click at [193, 172] on button "25 de julio de 2024" at bounding box center [179, 177] width 205 height 31
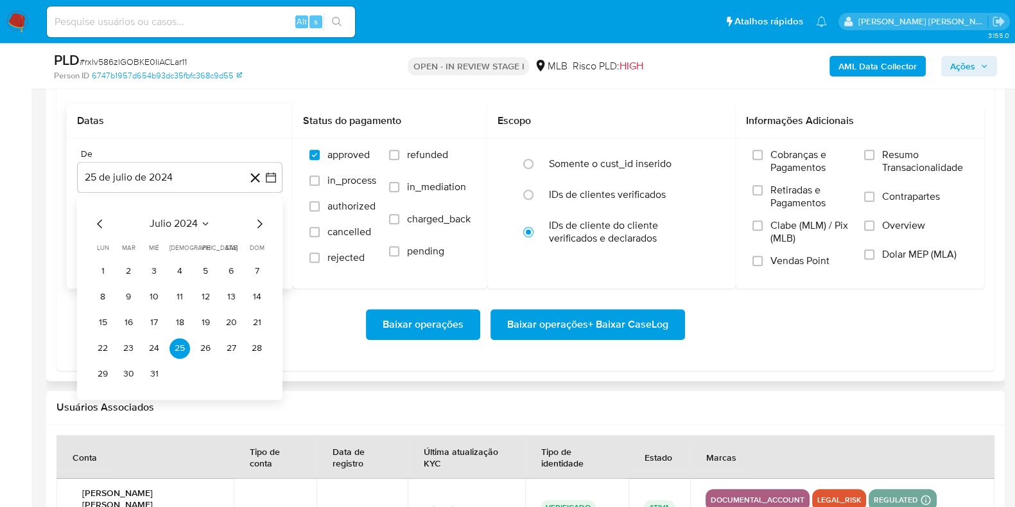
click at [191, 220] on span "julio 2024" at bounding box center [174, 223] width 48 height 13
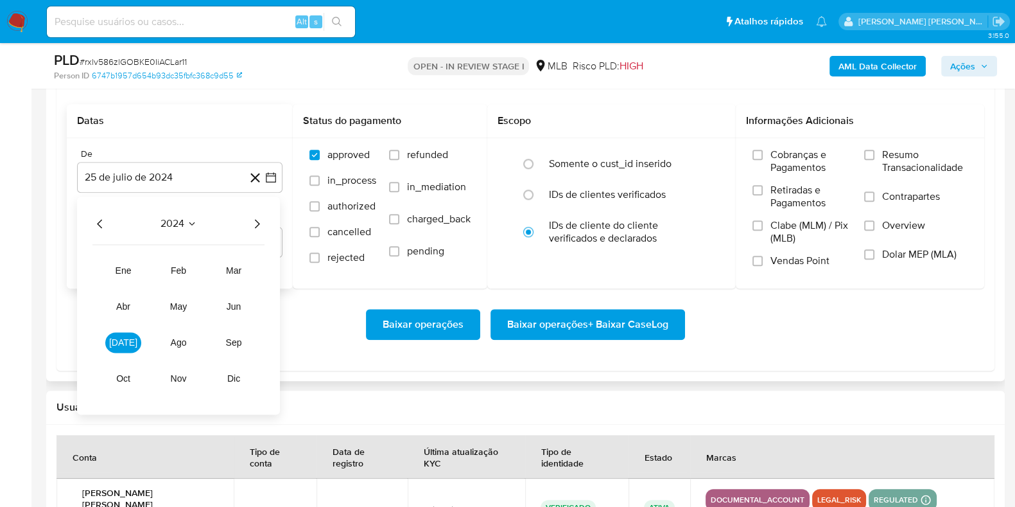
click at [263, 225] on icon "Año siguiente" at bounding box center [256, 223] width 15 height 15
click at [123, 340] on span "[DATE]" at bounding box center [123, 342] width 28 height 10
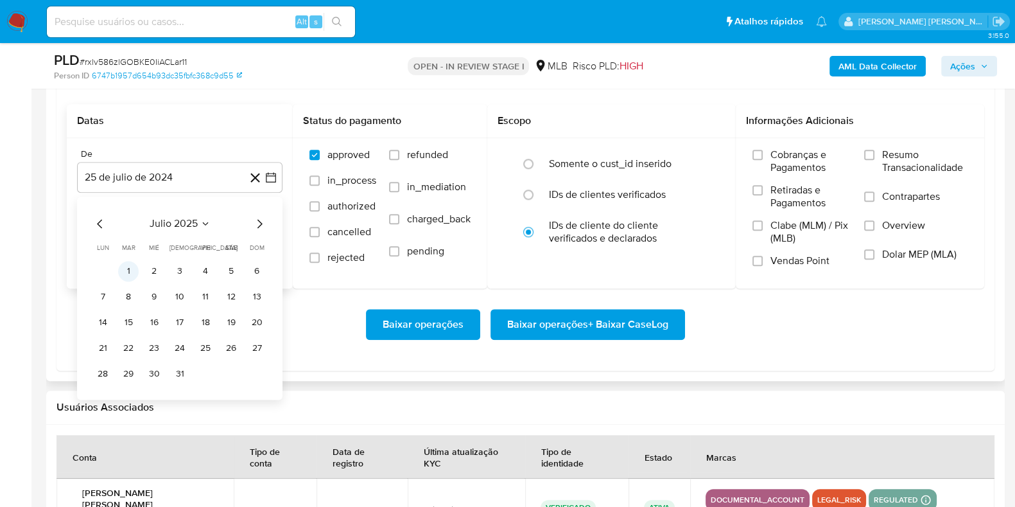
click at [130, 267] on button "1" at bounding box center [128, 271] width 21 height 21
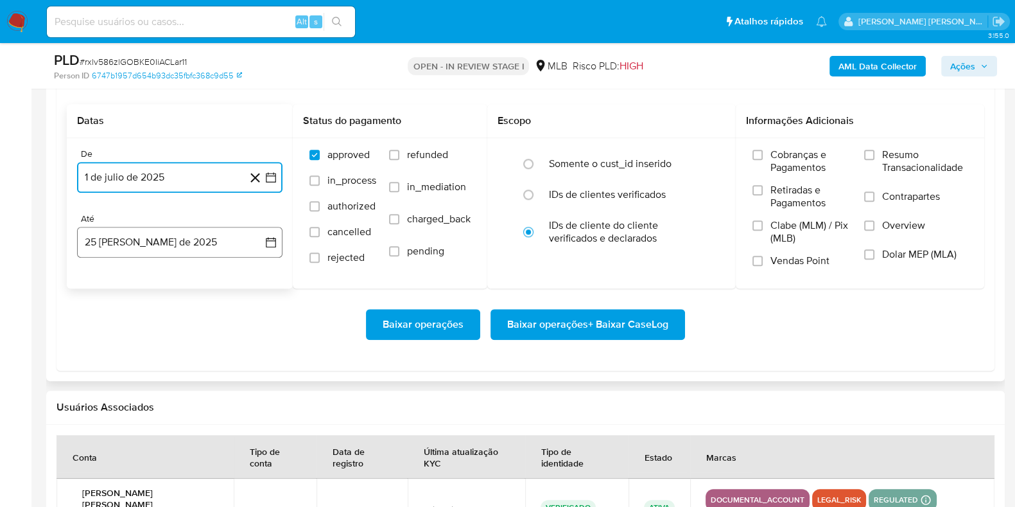
click at [168, 247] on button "25 [PERSON_NAME] de 2025" at bounding box center [179, 242] width 205 height 31
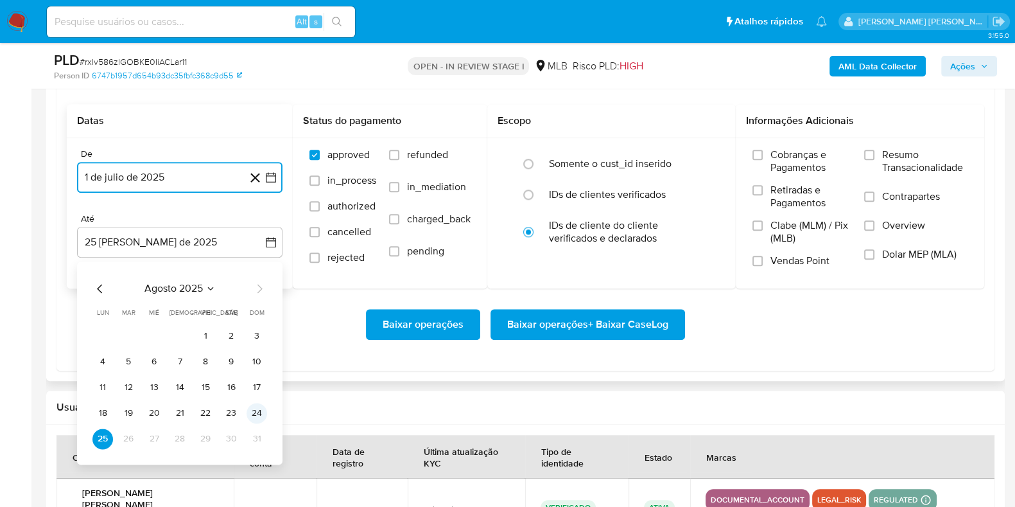
click at [256, 408] on button "24" at bounding box center [257, 413] width 21 height 21
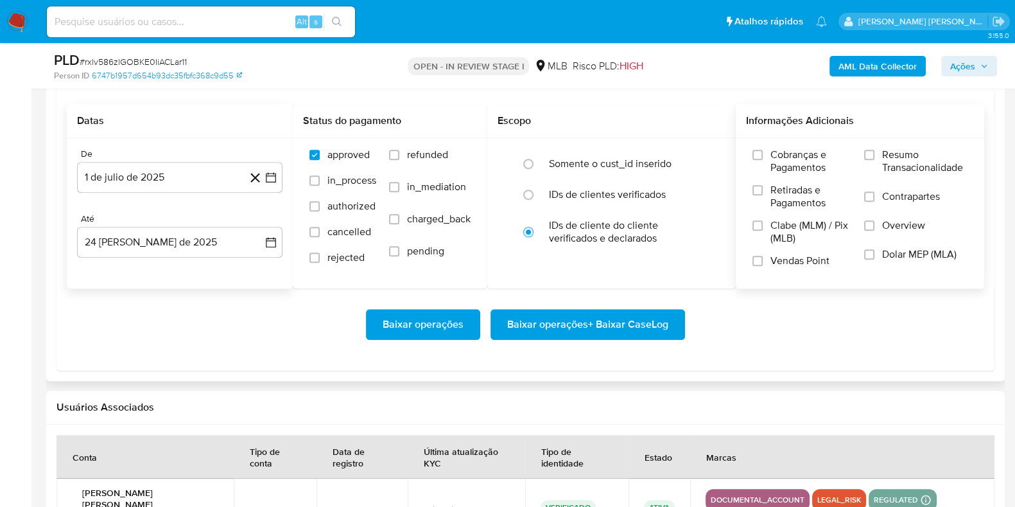
click at [902, 149] on span "Resumo Transacionalidade" at bounding box center [924, 161] width 85 height 26
click at [874, 150] on input "Resumo Transacionalidade" at bounding box center [869, 155] width 10 height 10
click at [879, 198] on label "Contrapartes" at bounding box center [915, 204] width 103 height 29
click at [874, 198] on input "Contrapartes" at bounding box center [869, 196] width 10 height 10
click at [637, 320] on span "Baixar operações + Baixar CaseLog" at bounding box center [587, 324] width 161 height 28
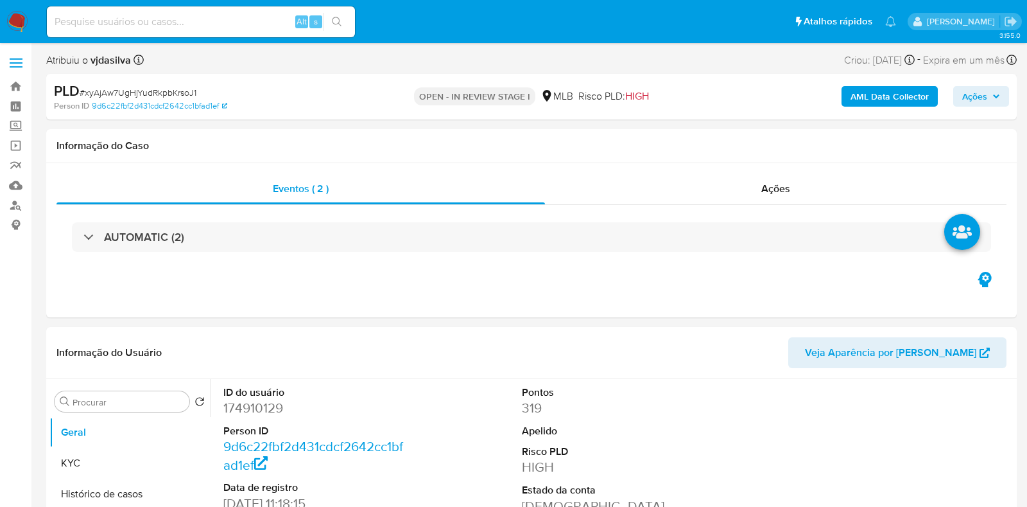
select select "10"
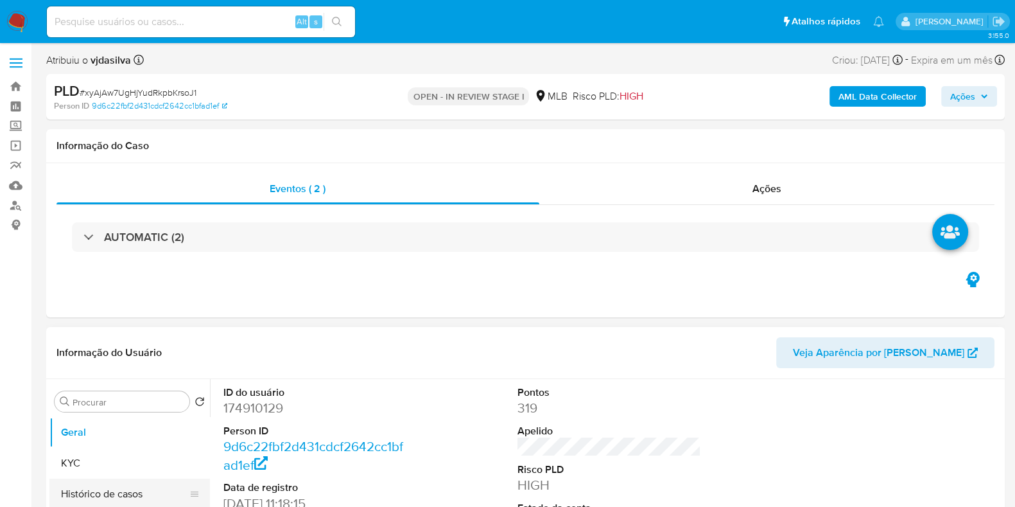
click at [159, 486] on button "Histórico de casos" at bounding box center [124, 493] width 150 height 31
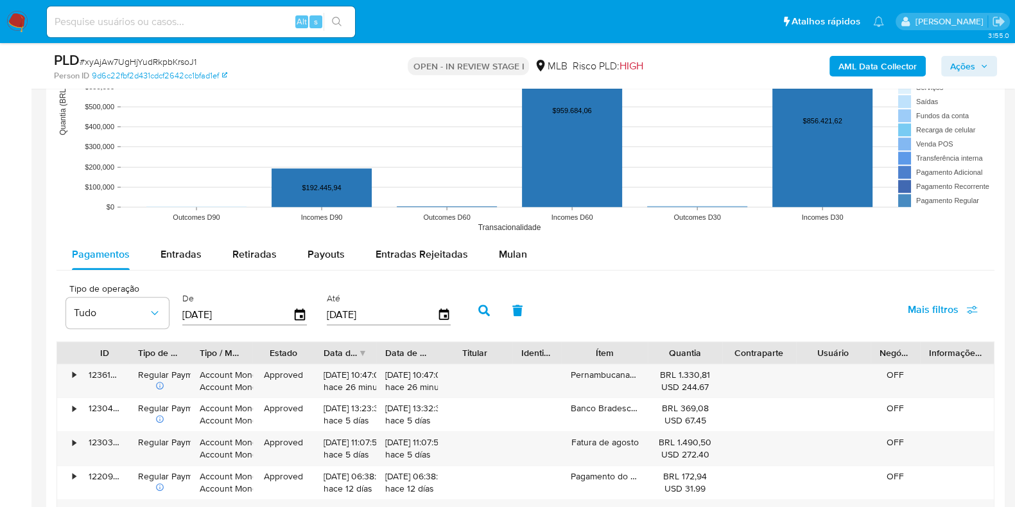
scroll to position [1299, 0]
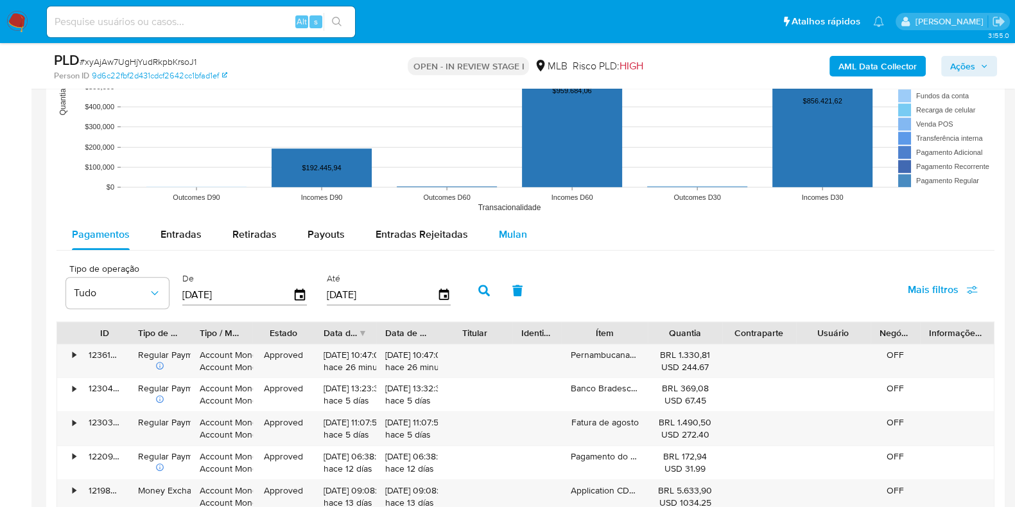
click at [515, 227] on span "Mulan" at bounding box center [513, 234] width 28 height 15
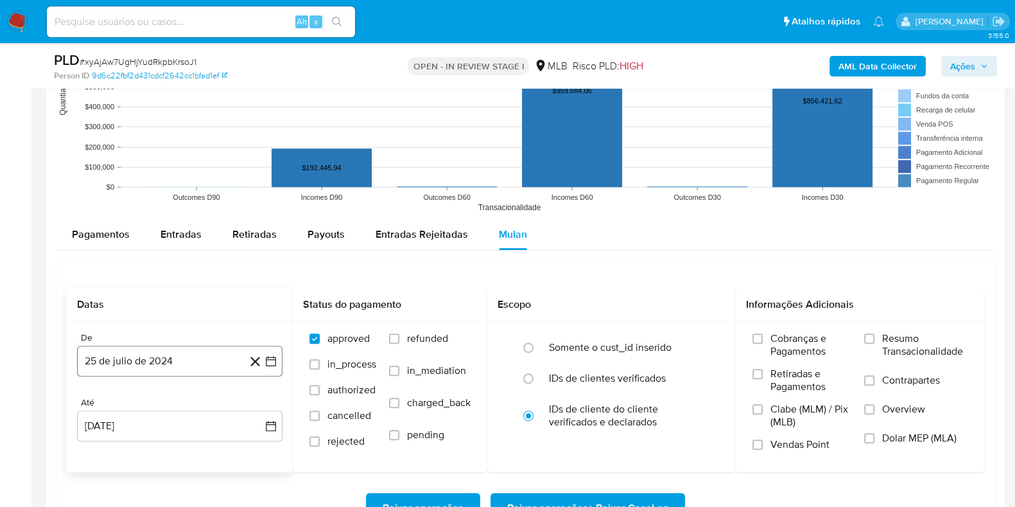
click at [203, 364] on button "25 de julio de 2024" at bounding box center [179, 360] width 205 height 31
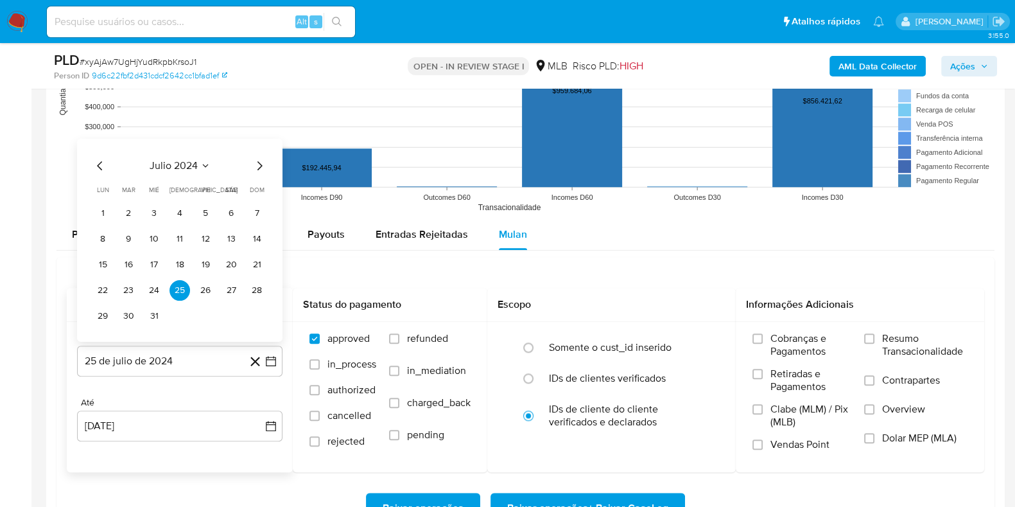
click at [183, 165] on span "julio 2024" at bounding box center [174, 165] width 48 height 13
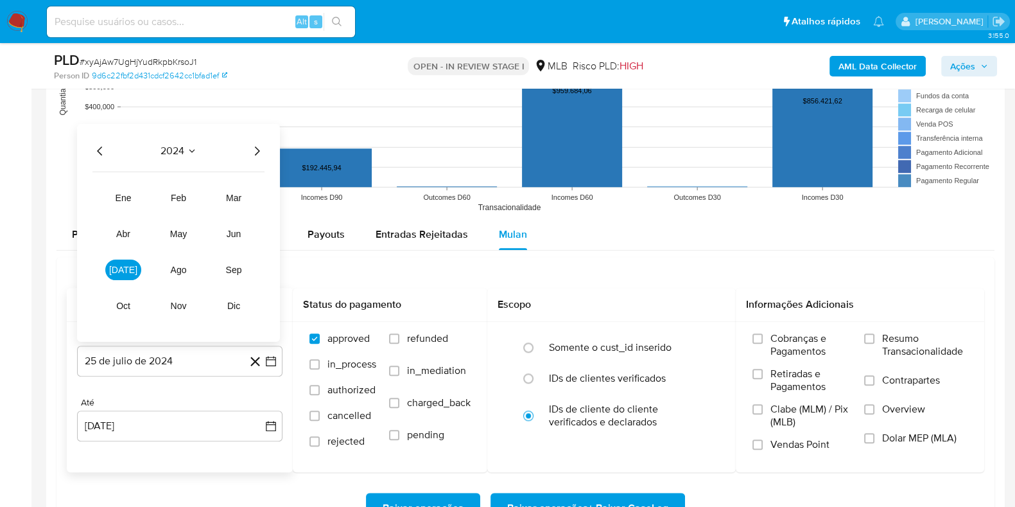
click at [257, 152] on icon "Año siguiente" at bounding box center [256, 150] width 15 height 15
click at [126, 270] on span "[DATE]" at bounding box center [123, 269] width 28 height 10
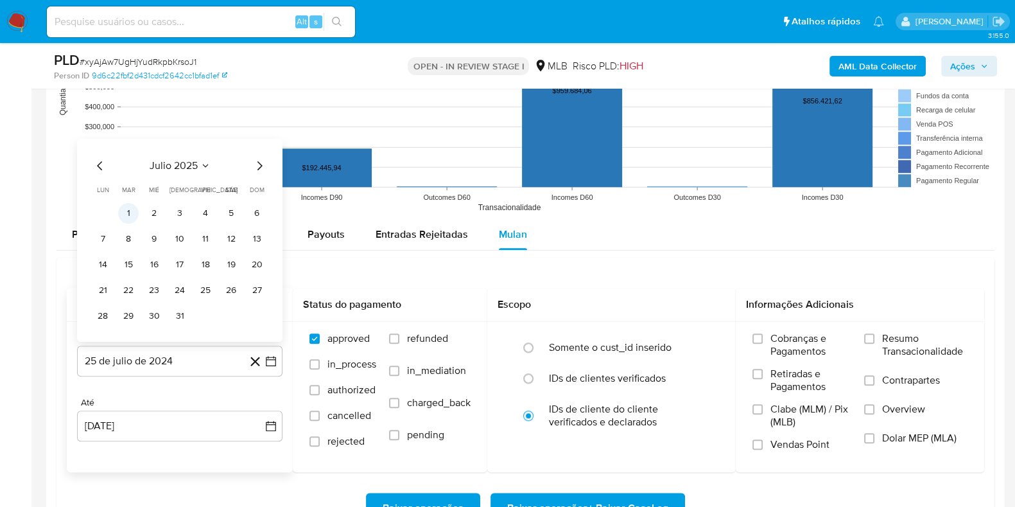
click at [131, 213] on button "1" at bounding box center [128, 212] width 21 height 21
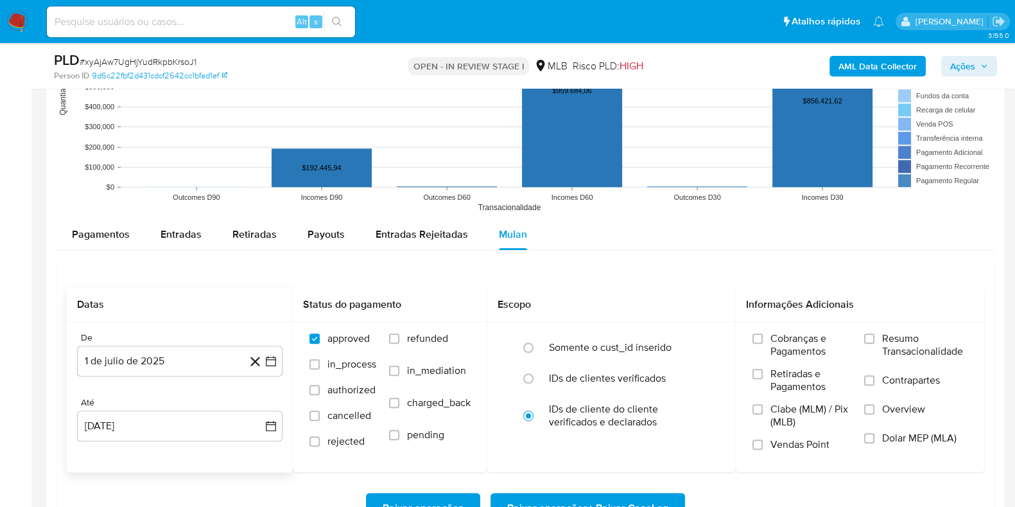
click at [160, 440] on div "De [DATE] [DATE] Até [DATE] [DATE]" at bounding box center [180, 397] width 226 height 150
click at [167, 426] on button "[DATE]" at bounding box center [179, 425] width 205 height 31
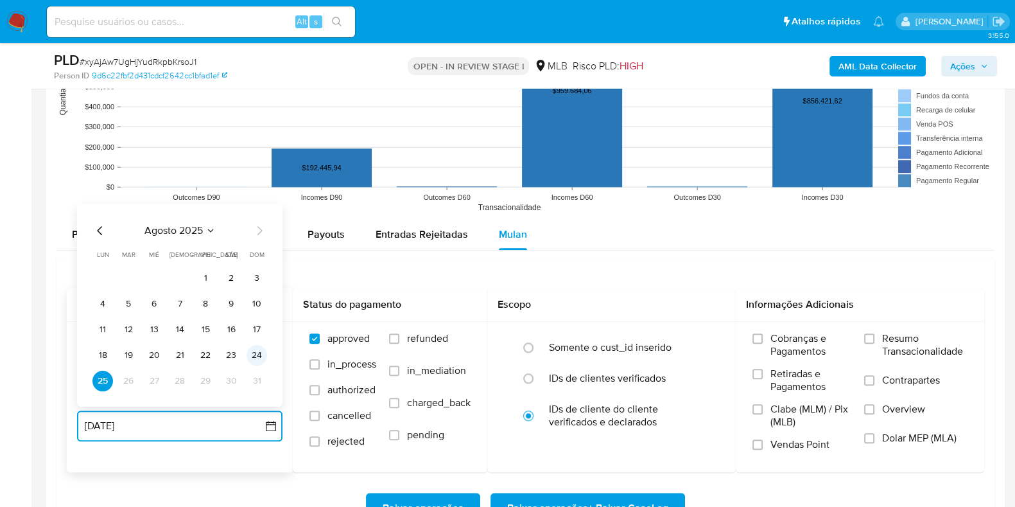
click at [263, 349] on button "24" at bounding box center [257, 354] width 21 height 21
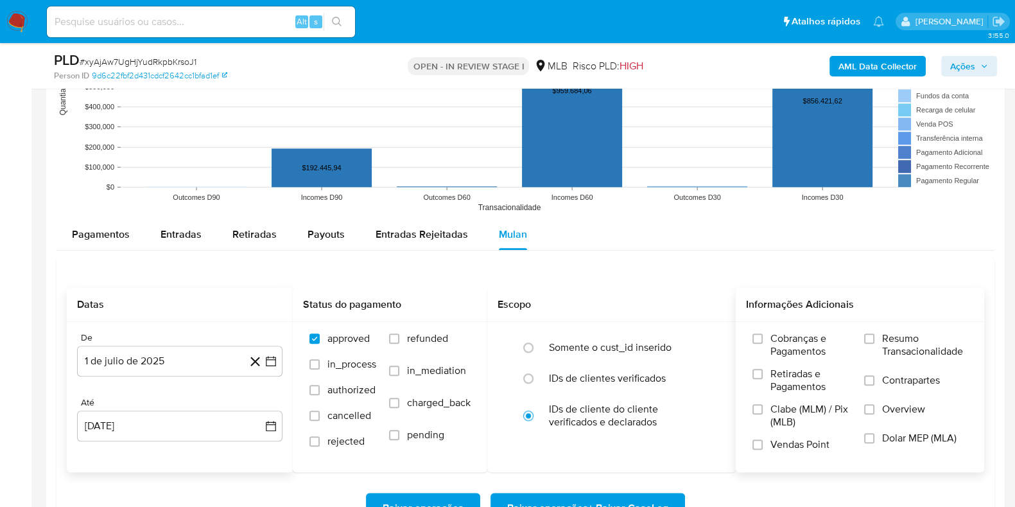
click at [880, 347] on label "Resumo Transacionalidade" at bounding box center [915, 353] width 103 height 42
click at [874, 343] on input "Resumo Transacionalidade" at bounding box center [869, 338] width 10 height 10
click at [889, 379] on span "Contrapartes" at bounding box center [911, 380] width 58 height 13
click at [874, 379] on input "Contrapartes" at bounding box center [869, 380] width 10 height 10
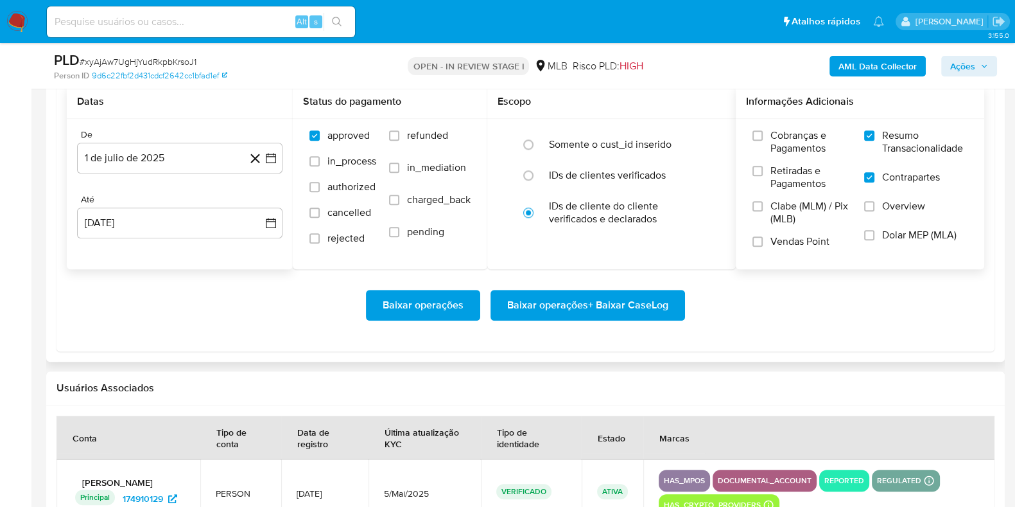
scroll to position [1486, 0]
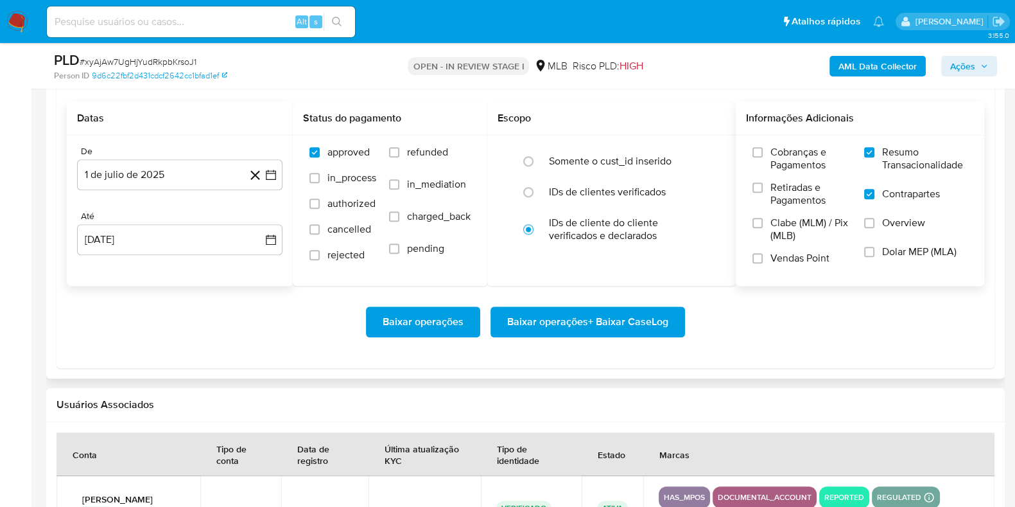
click at [668, 316] on button "Baixar operações + Baixar CaseLog" at bounding box center [587, 321] width 195 height 31
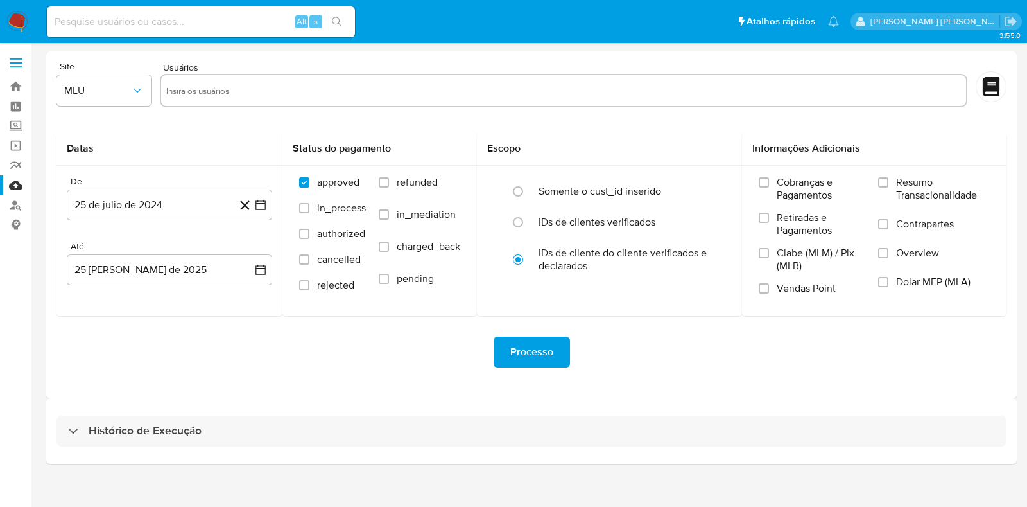
click at [538, 406] on div "Histórico de Execução" at bounding box center [531, 430] width 971 height 65
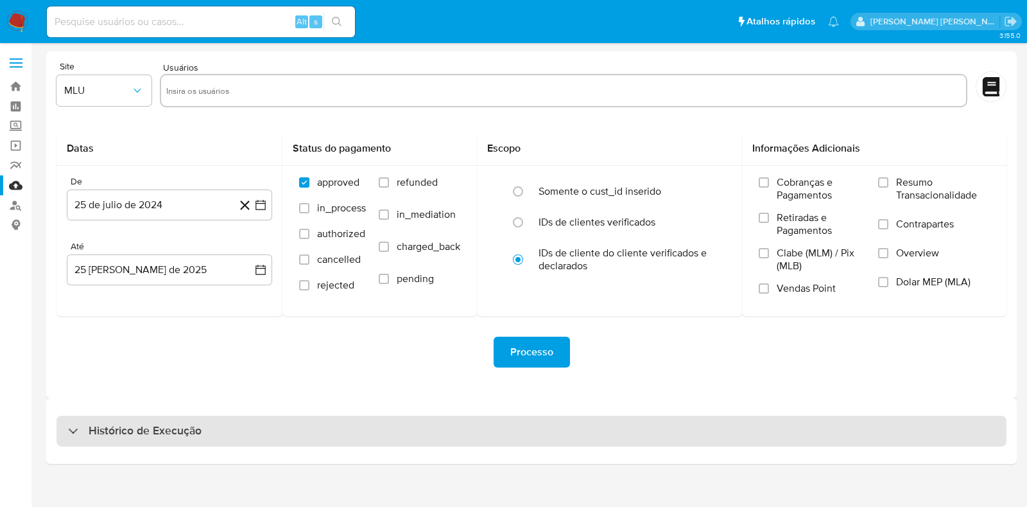
click at [539, 437] on div "Histórico de Execução" at bounding box center [531, 430] width 950 height 31
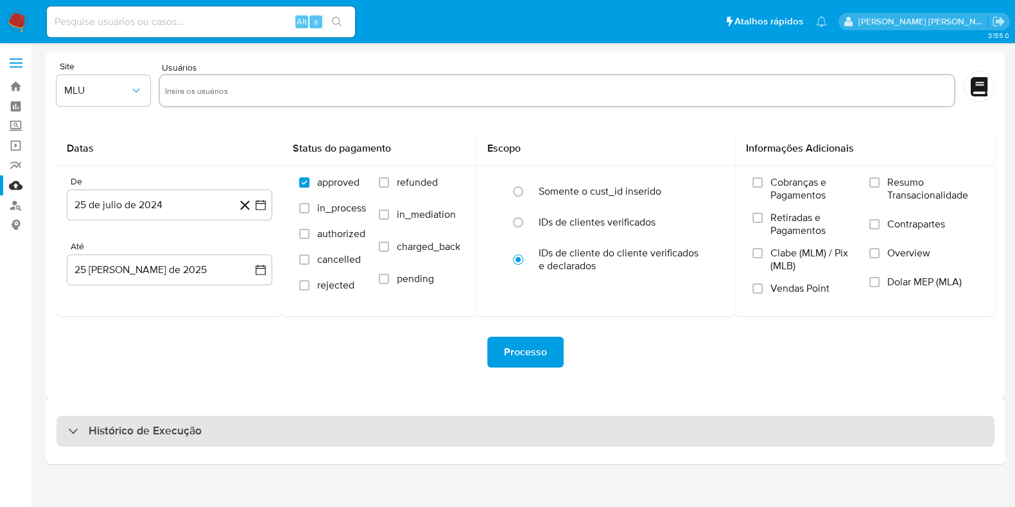
select select "10"
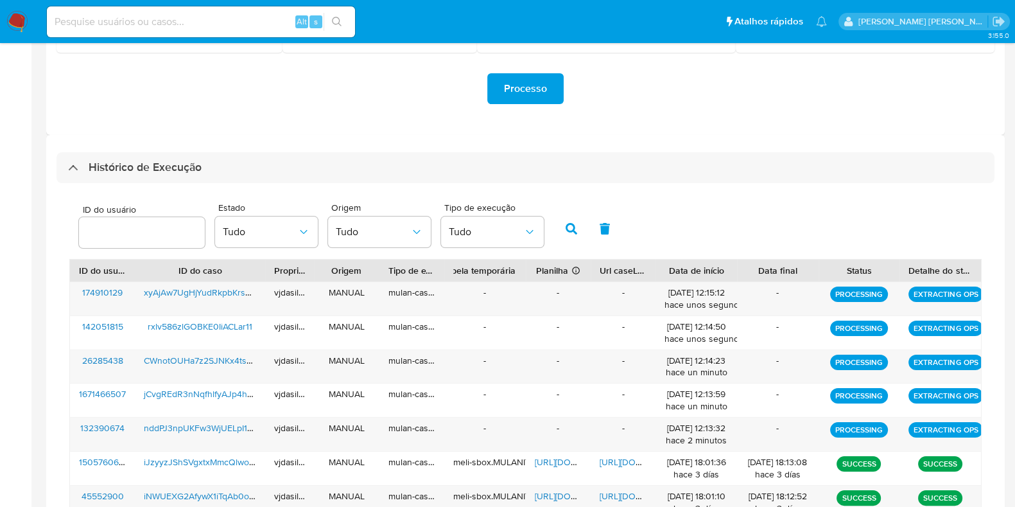
scroll to position [447, 0]
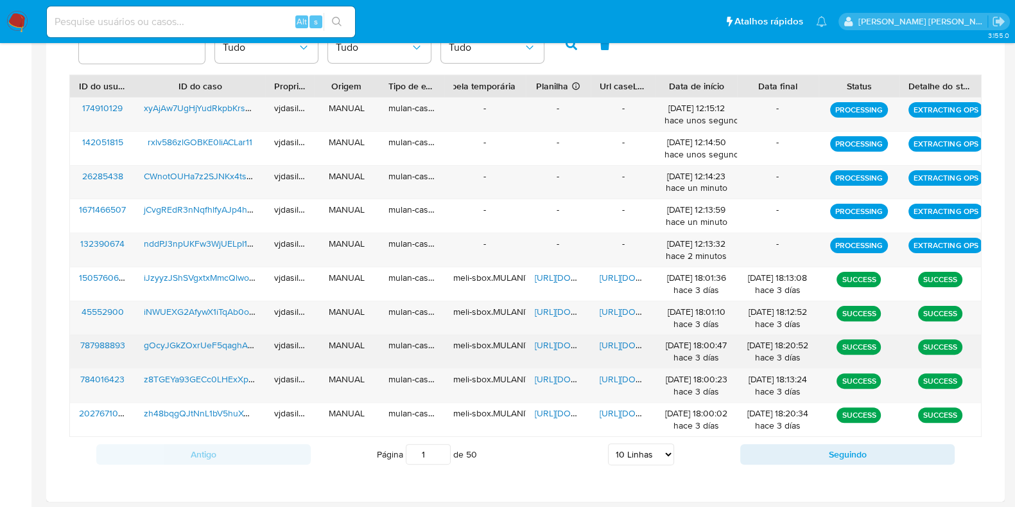
click at [623, 347] on span "https://docs.google.com/document/d/19T3diLWtGCoBRcjcEf2nviLC3g1wxb1JYteV-wylwMU…" at bounding box center [644, 344] width 89 height 13
click at [550, 340] on span "https://docs.google.com/spreadsheets/d/1YNV9e7FqMtGKUbYx7d5ImW5mfJPeBBBnNJq0zVZ…" at bounding box center [579, 344] width 89 height 13
click at [218, 343] on span "gOcyJGkZOxrUeF5qaghASTRv" at bounding box center [206, 344] width 125 height 13
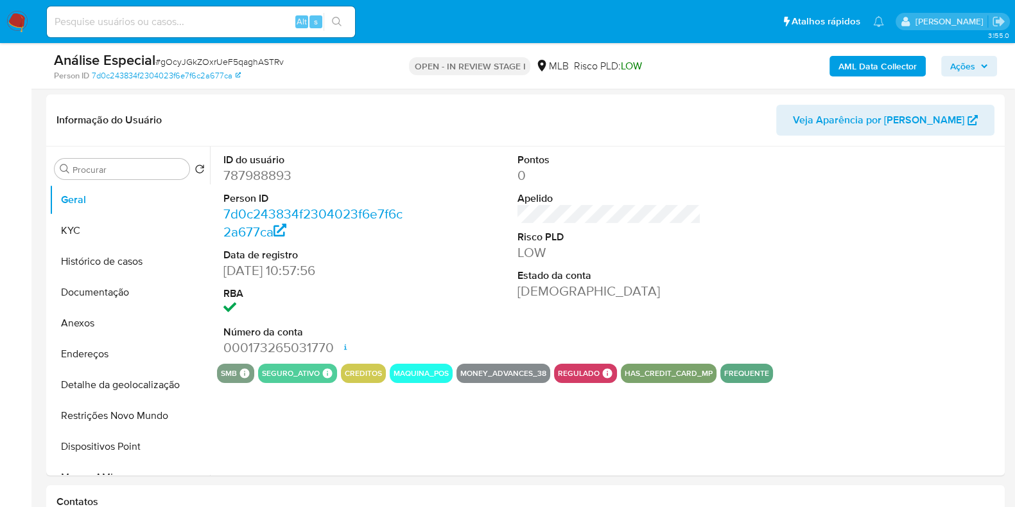
select select "10"
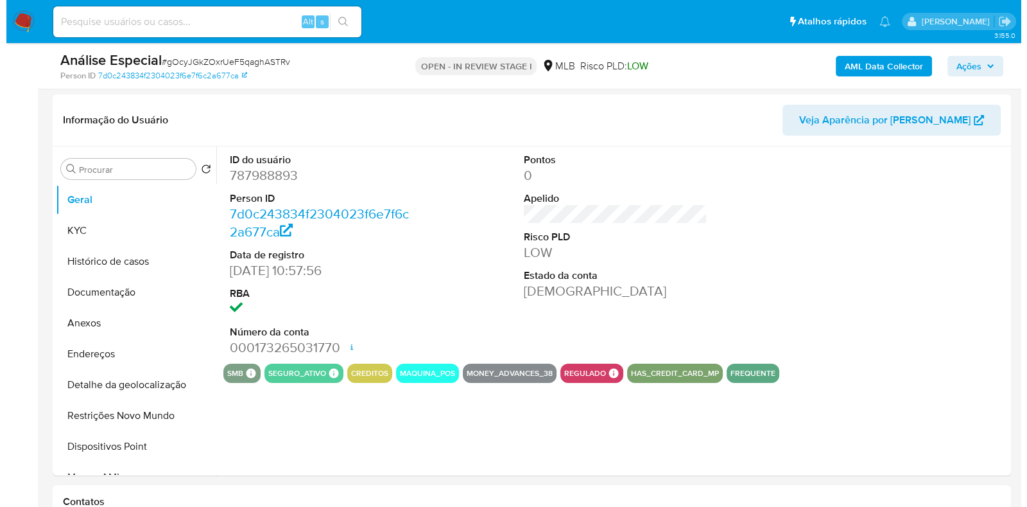
scroll to position [10, 0]
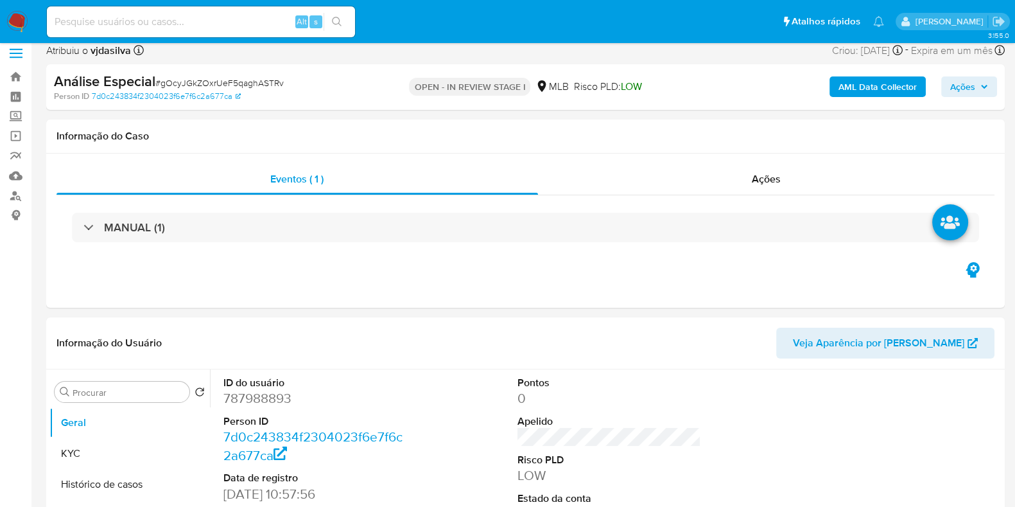
click at [909, 83] on b "AML Data Collector" at bounding box center [877, 86] width 78 height 21
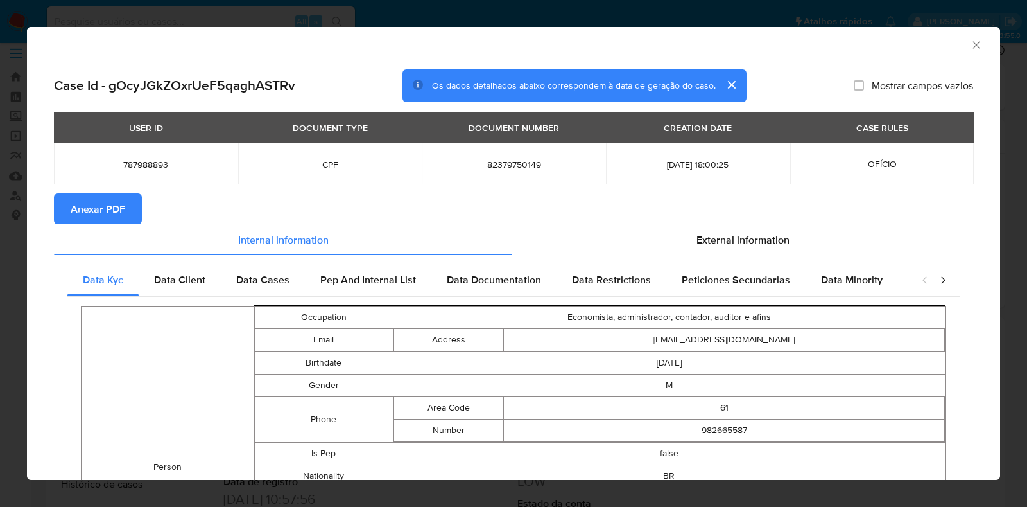
click at [112, 211] on span "Anexar PDF" at bounding box center [98, 209] width 55 height 28
